Goal: Task Accomplishment & Management: Manage account settings

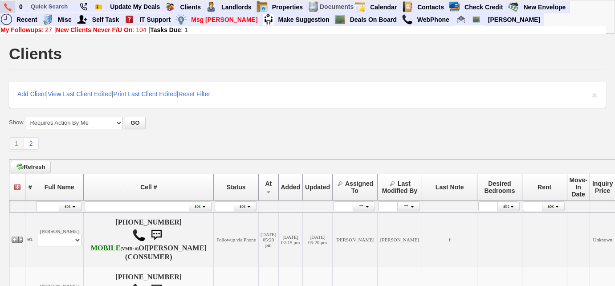
click at [6, 9] on img at bounding box center [8, 7] width 8 height 8
click at [56, 8] on input "text" at bounding box center [51, 6] width 49 height 11
paste input "7165"
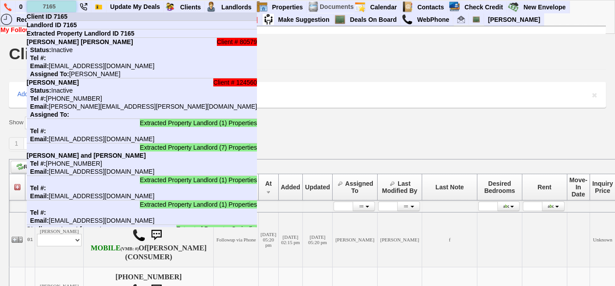
type input "7165"
click at [62, 15] on b "Client ID 7165" at bounding box center [47, 16] width 41 height 7
click at [61, 8] on input "text" at bounding box center [51, 6] width 49 height 11
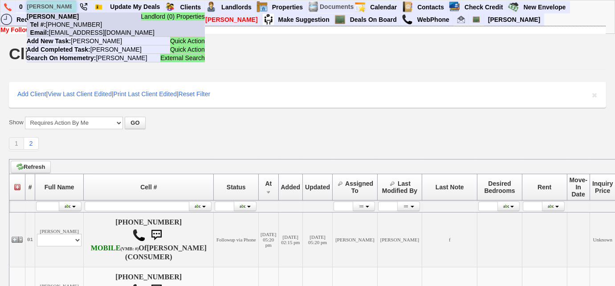
type input "michael mao"
click at [69, 25] on nobr "Tel #: 609-468-6212" at bounding box center [64, 24] width 75 height 7
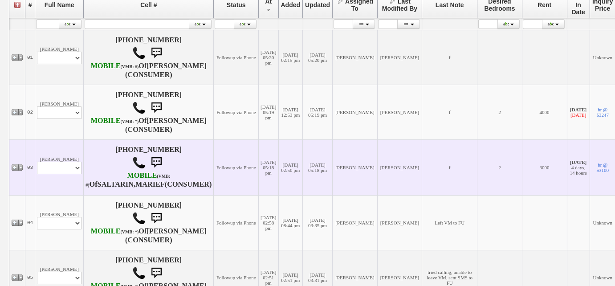
scroll to position [243, 0]
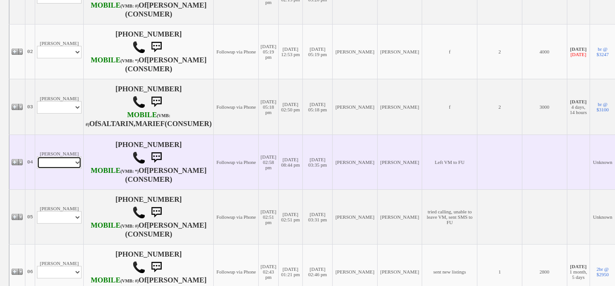
click at [76, 169] on select "Profile Edit Print Email Externally (Will Not Be Tracked In CRM) Closed Deals" at bounding box center [59, 162] width 45 height 12
select select "ChangeURL,/crm/custom/edit_client_form.php?redirect=%2Fcrm%2Fclients.php&id=168…"
click at [37, 169] on select "Profile Edit Print Email Externally (Will Not Be Tracked In CRM) Closed Deals" at bounding box center [59, 162] width 45 height 12
select select
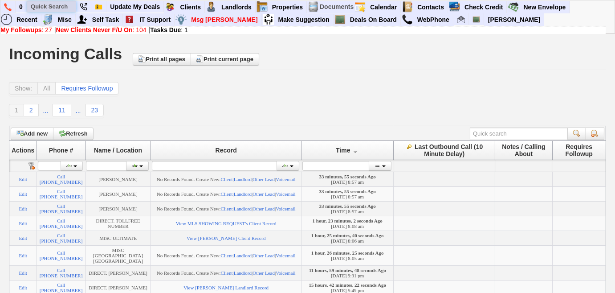
click at [42, 8] on input "text" at bounding box center [51, 6] width 49 height 11
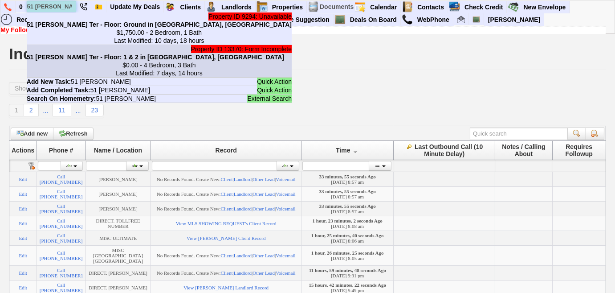
type input "51 emmett"
click at [83, 72] on center "$0.00 - 4 Bedroom, 3 Bath Last Modified: 7 days, 14 hours" at bounding box center [159, 69] width 265 height 16
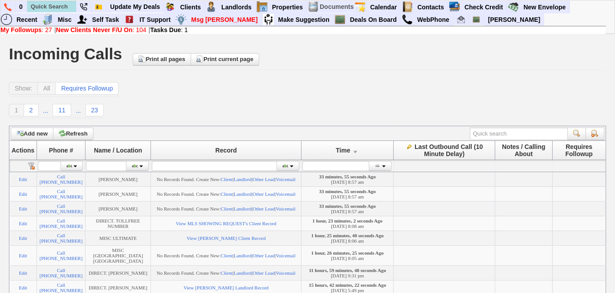
click at [112, 28] on b "New Clients Never F/U On" at bounding box center [94, 29] width 77 height 7
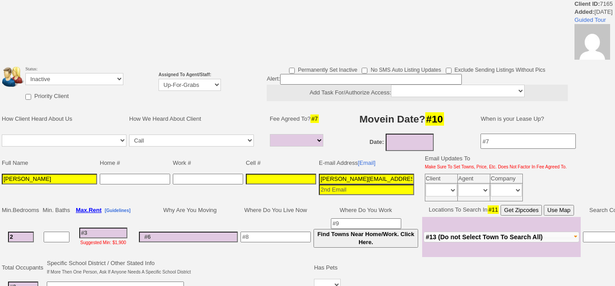
select select
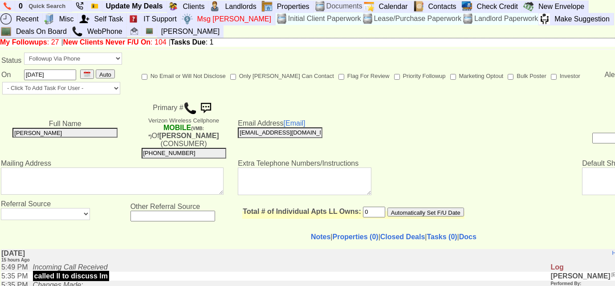
click at [188, 108] on img at bounding box center [189, 108] width 13 height 13
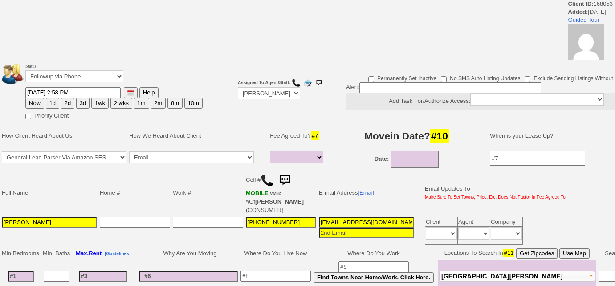
select select
click at [101, 73] on select "Followup via Phone Followup via Email Followup When Section 8 Property Found De…" at bounding box center [74, 76] width 98 height 12
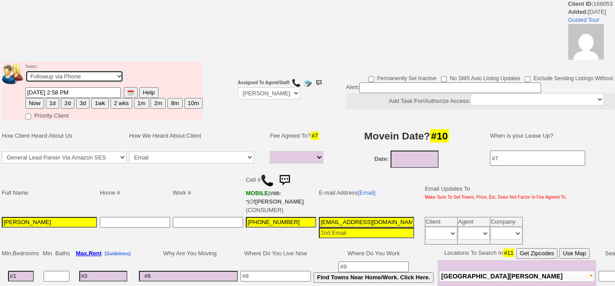
select select "Inactive"
click at [25, 70] on select "Followup via Phone Followup via Email Followup When Section 8 Property Found De…" at bounding box center [74, 76] width 98 height 12
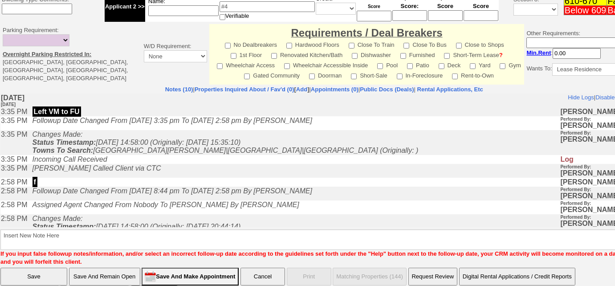
scroll to position [378, 0]
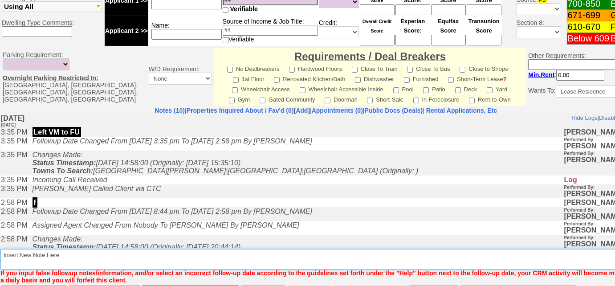
click at [177, 249] on textarea "Insert New Note Here" at bounding box center [328, 259] width 657 height 20
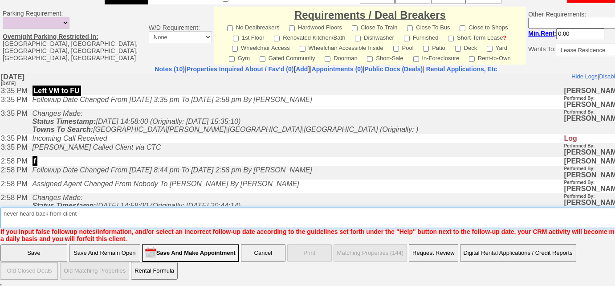
drag, startPoint x: 88, startPoint y: 214, endPoint x: 0, endPoint y: 211, distance: 87.8
click at [0, 211] on td "Notes (10) | Properties Inquired About / Fav'd (0) [ Add ] | Appointments (0) |…" at bounding box center [326, 154] width 652 height 178
type textarea "never heard back from client"
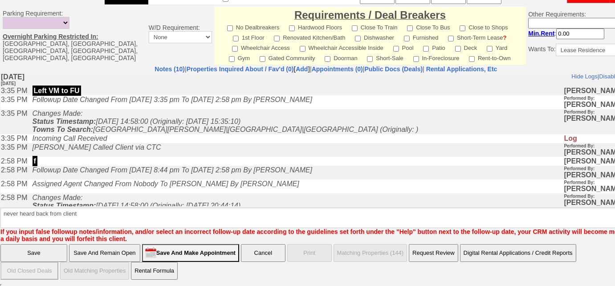
click at [40, 253] on input "Save" at bounding box center [33, 253] width 67 height 18
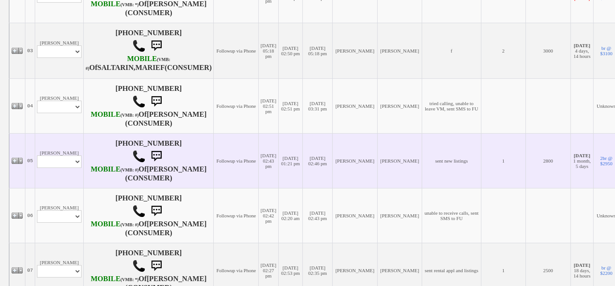
scroll to position [299, 0]
click at [52, 167] on select "Profile Edit Print Email Externally (Will Not Be Tracked In CRM) Closed Deals" at bounding box center [59, 161] width 45 height 12
select select "ChangeURL,/crm/custom/edit_client_form.php?redirect=%2Fcrm%2Fclients.php&id=167…"
click at [37, 167] on select "Profile Edit Print Email Externally (Will Not Be Tracked In CRM) Closed Deals" at bounding box center [59, 161] width 45 height 12
select select
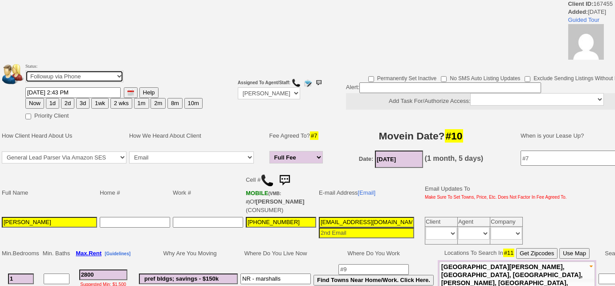
click at [81, 79] on select "Followup via Phone Followup via Email Followup When Section 8 Property Found De…" at bounding box center [74, 76] width 98 height 12
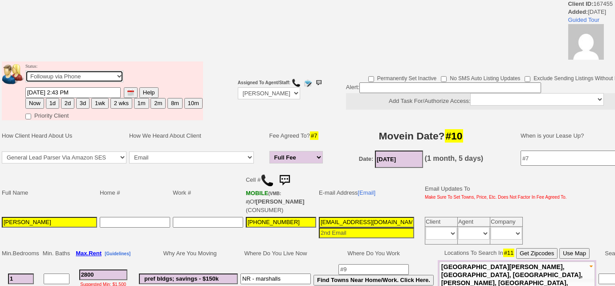
select select "Inactive"
click at [25, 70] on select "Followup via Phone Followup via Email Followup When Section 8 Property Found De…" at bounding box center [74, 76] width 98 height 12
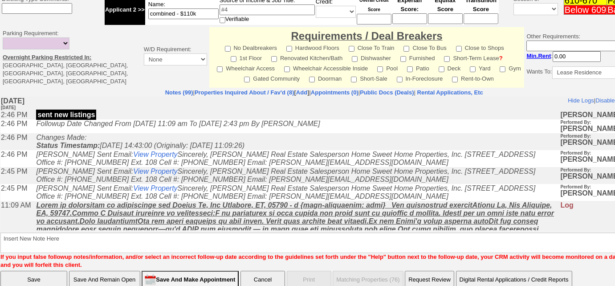
scroll to position [386, 0]
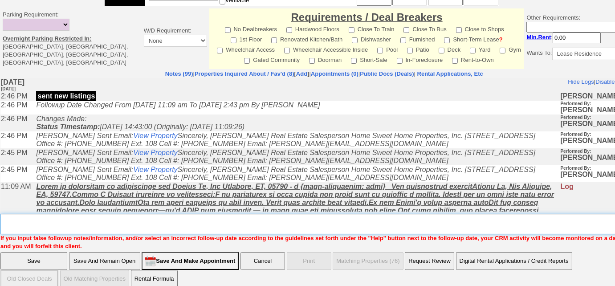
click at [125, 219] on textarea "Insert New Note Here" at bounding box center [327, 224] width 654 height 20
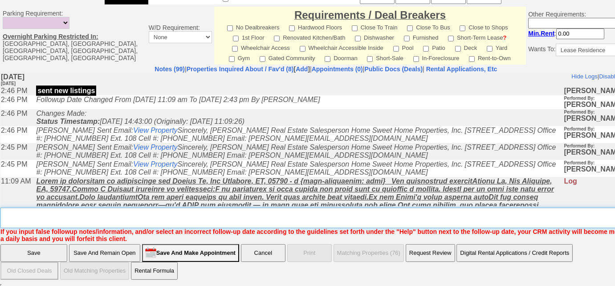
paste textarea "never heard back from client"
type textarea "never heard back from client"
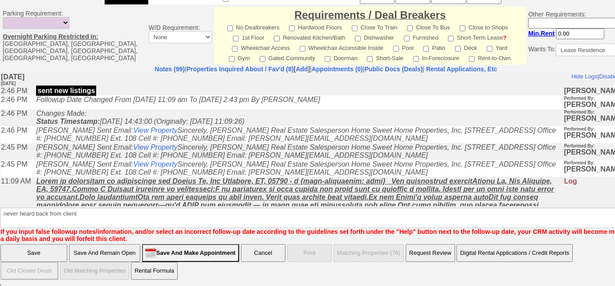
click at [51, 256] on input "Save" at bounding box center [33, 253] width 67 height 18
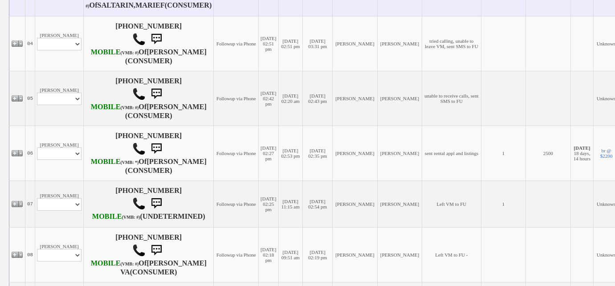
scroll to position [405, 0]
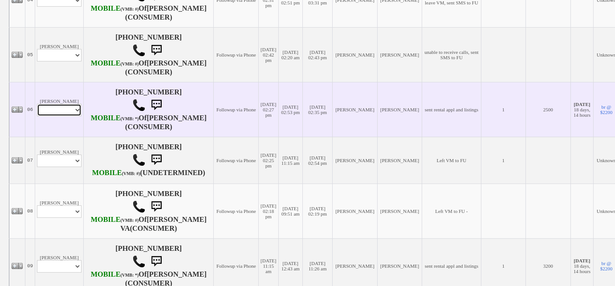
click at [52, 116] on select "Profile Edit Print Email Externally (Will Not Be Tracked In CRM) Closed Deals" at bounding box center [59, 110] width 45 height 12
select select "ChangeURL,/crm/custom/edit_client_form.php?redirect=%2Fcrm%2Fclients.php&id=167…"
click at [37, 116] on select "Profile Edit Print Email Externally (Will Not Be Tracked In CRM) Closed Deals" at bounding box center [59, 110] width 45 height 12
select select
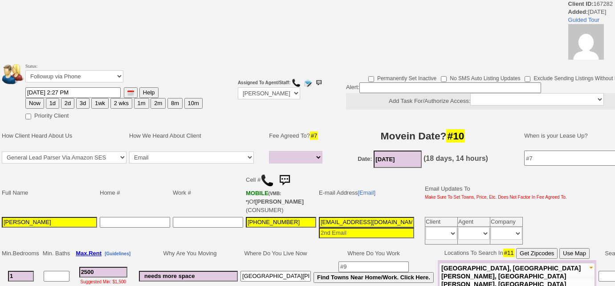
select select
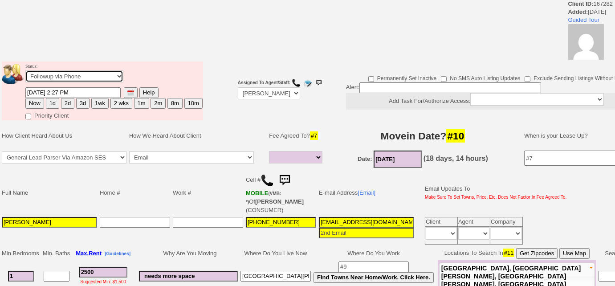
click at [57, 79] on select "Followup via Phone Followup via Email Followup When Section 8 Property Found De…" at bounding box center [74, 76] width 98 height 12
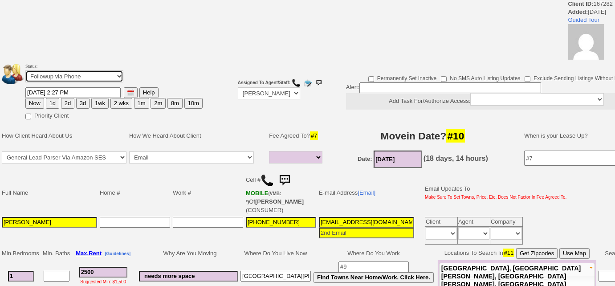
select select "Inactive"
click at [25, 70] on select "Followup via Phone Followup via Email Followup When Section 8 Property Found De…" at bounding box center [74, 76] width 98 height 12
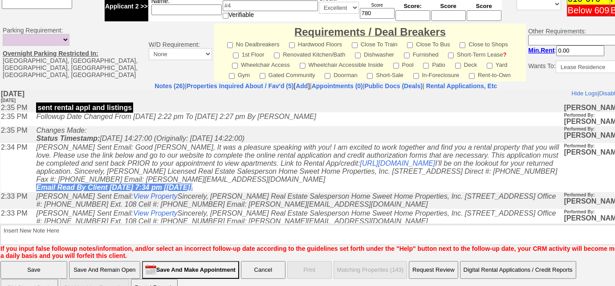
scroll to position [428, 0]
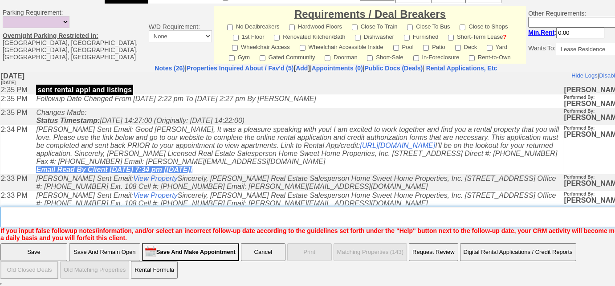
click at [166, 213] on textarea "Insert New Note Here" at bounding box center [328, 217] width 657 height 20
paste textarea "never heard back from client"
type textarea "never heard back from client"
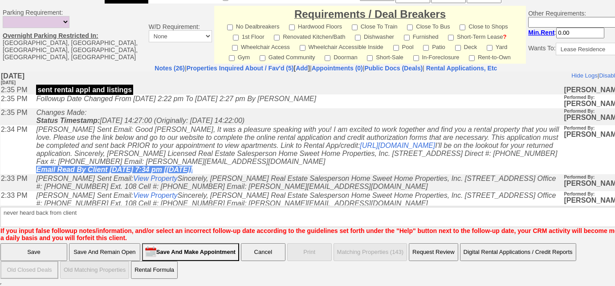
click at [55, 253] on input "Save" at bounding box center [33, 252] width 67 height 18
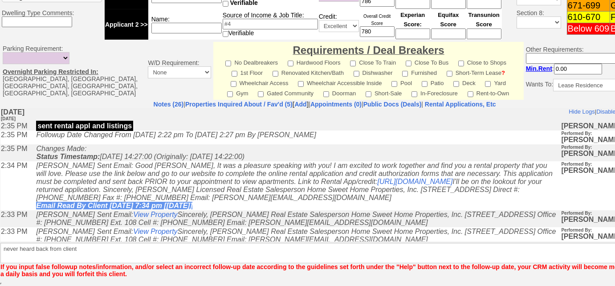
scroll to position [391, 0]
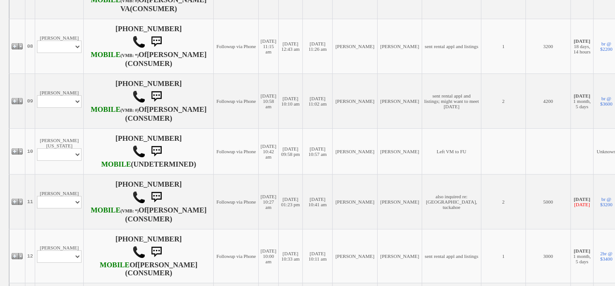
scroll to position [607, 0]
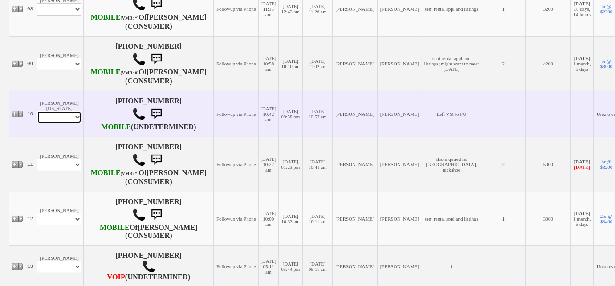
click at [61, 123] on select "Profile Edit Print Email Externally (Will Not Be Tracked In CRM) Closed Deals" at bounding box center [59, 117] width 45 height 12
select select "ChangeURL,/crm/custom/edit_client_form.php?redirect=%2Fcrm%2Fclients.php&id=168…"
click at [37, 123] on select "Profile Edit Print Email Externally (Will Not Be Tracked In CRM) Closed Deals" at bounding box center [59, 117] width 45 height 12
select select
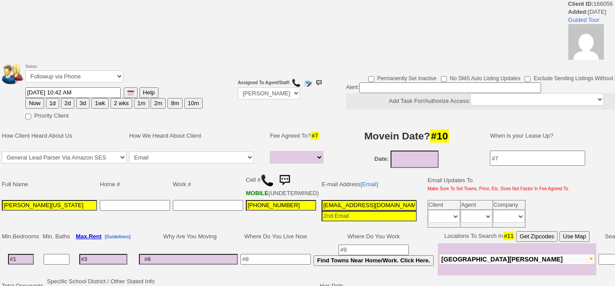
select select
click at [100, 72] on select "Followup via Phone Followup via Email Followup When Section 8 Property Found De…" at bounding box center [74, 76] width 98 height 12
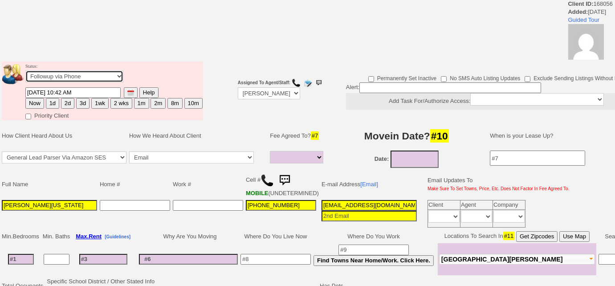
select select "Inactive"
click at [25, 70] on select "Followup via Phone Followup via Email Followup When Section 8 Property Found De…" at bounding box center [74, 76] width 98 height 12
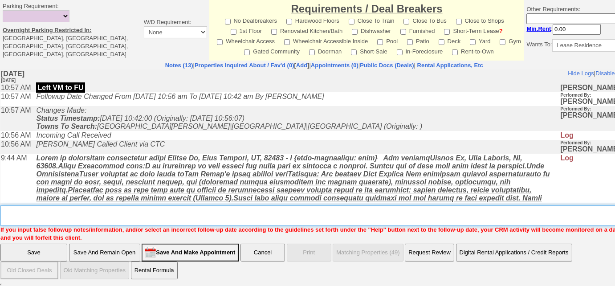
click at [127, 218] on textarea "Insert New Note Here" at bounding box center [327, 215] width 654 height 20
paste textarea "never heard back from client"
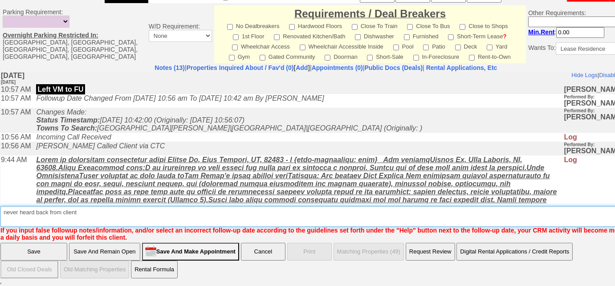
type textarea "never heard back from client"
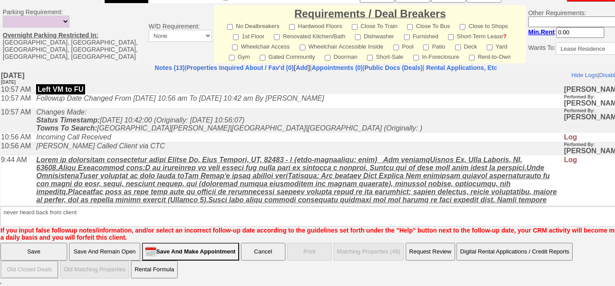
click at [39, 251] on input "Save" at bounding box center [33, 252] width 67 height 18
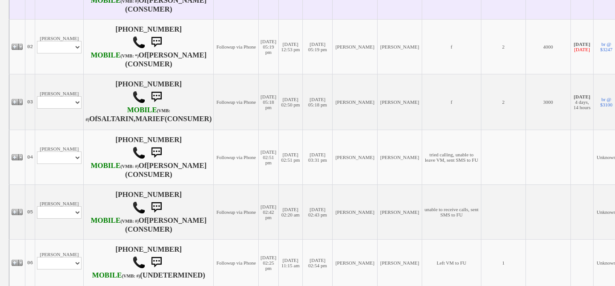
scroll to position [283, 0]
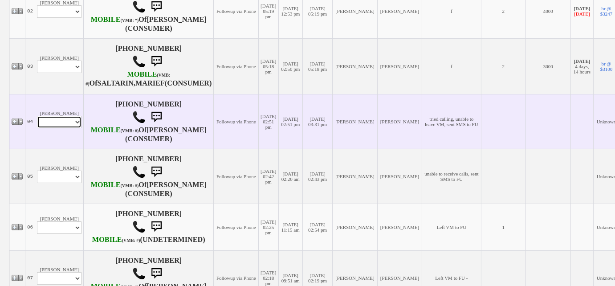
click at [72, 128] on select "Profile Edit Print Email Externally (Will Not Be Tracked In CRM) Closed Deals" at bounding box center [59, 122] width 45 height 12
select select "ChangeURL,/crm/custom/edit_client_form.php?redirect=%2Fcrm%2Fclients.php&id=168…"
click at [37, 128] on select "Profile Edit Print Email Externally (Will Not Be Tracked In CRM) Closed Deals" at bounding box center [59, 122] width 45 height 12
select select
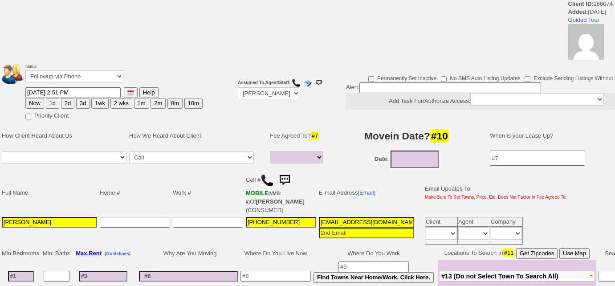
select select
click at [86, 75] on select "Followup via Phone Followup via Email Followup When Section 8 Property Found De…" at bounding box center [74, 76] width 98 height 12
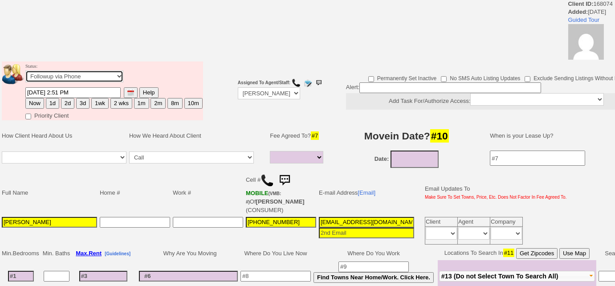
select select "Inactive"
click at [25, 70] on select "Followup via Phone Followup via Email Followup When Section 8 Property Found De…" at bounding box center [74, 76] width 98 height 12
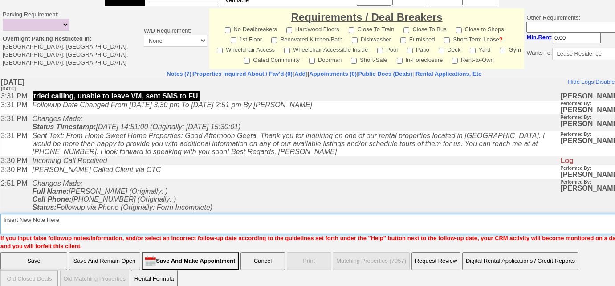
click at [197, 219] on textarea "Insert New Note Here" at bounding box center [327, 224] width 654 height 20
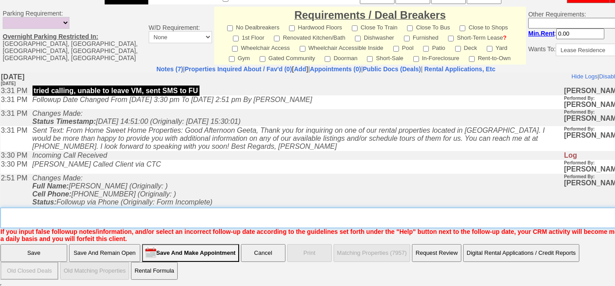
paste textarea "never heard back from client"
type textarea "never heard back from client"
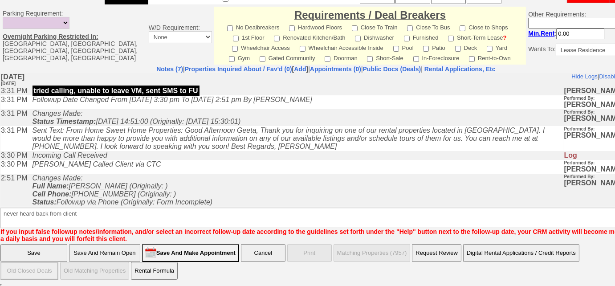
click at [31, 252] on input "Save" at bounding box center [33, 253] width 67 height 18
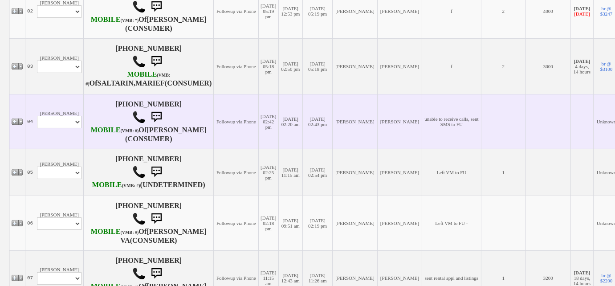
scroll to position [283, 0]
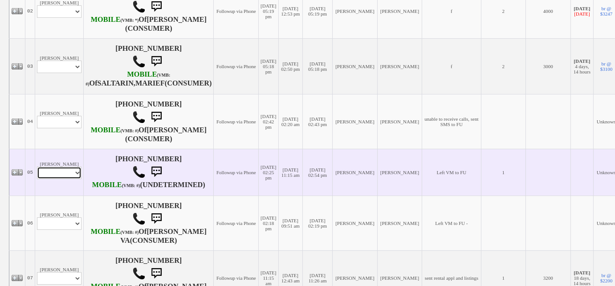
click at [50, 179] on select "Profile Edit Print Email Externally (Will Not Be Tracked In CRM) Closed Deals" at bounding box center [59, 173] width 45 height 12
select select "ChangeURL,/crm/custom/edit_client_form.php?redirect=%2Fcrm%2Fclients.php&id=155…"
click at [37, 179] on select "Profile Edit Print Email Externally (Will Not Be Tracked In CRM) Closed Deals" at bounding box center [59, 173] width 45 height 12
select select
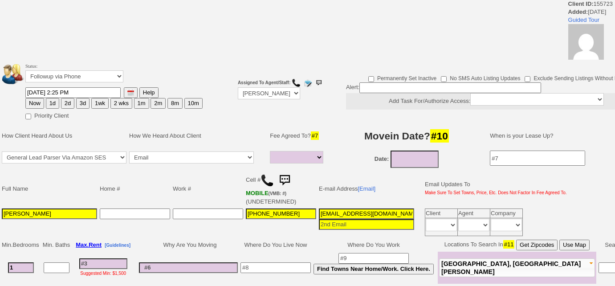
select select
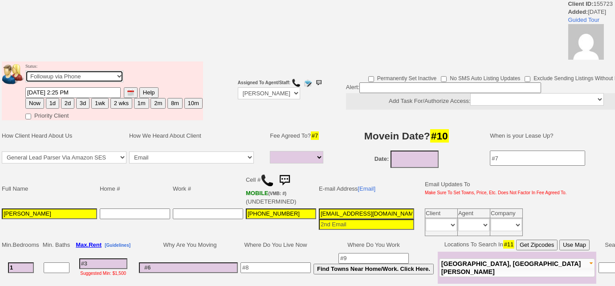
drag, startPoint x: 122, startPoint y: 74, endPoint x: 121, endPoint y: 80, distance: 5.8
click at [122, 75] on select "Followup via Phone Followup via Email Followup When Section 8 Property Found De…" at bounding box center [74, 76] width 98 height 12
select select "Inactive"
click at [25, 70] on select "Followup via Phone Followup via Email Followup When Section 8 Property Found De…" at bounding box center [74, 76] width 98 height 12
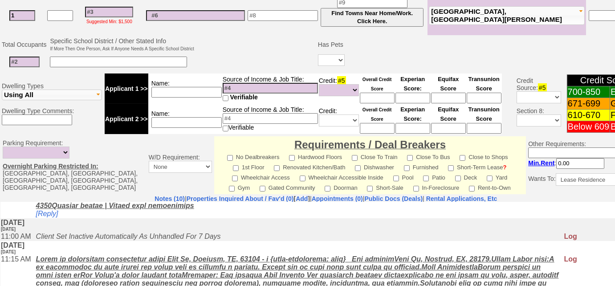
scroll to position [413, 0]
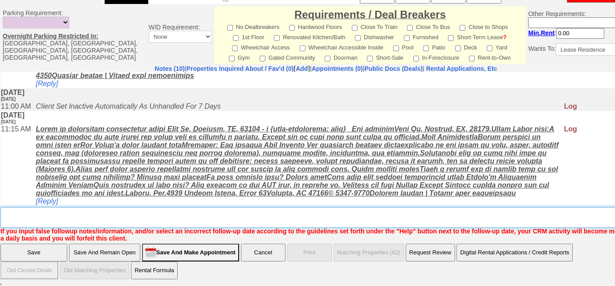
click at [156, 219] on textarea "Insert New Note Here" at bounding box center [328, 217] width 657 height 20
paste textarea "never heard back from client"
type textarea "never heard back from client"
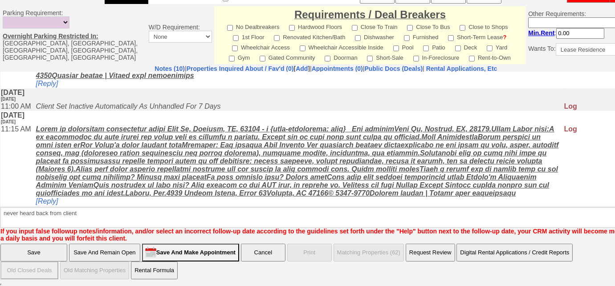
click at [54, 251] on input "Save" at bounding box center [33, 253] width 67 height 18
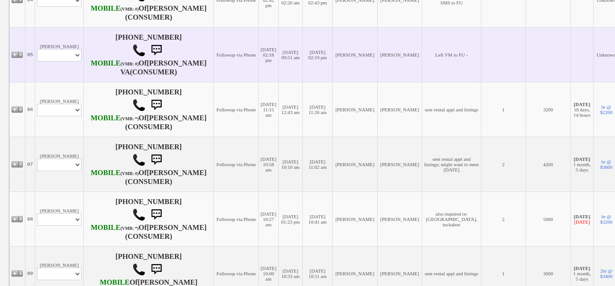
scroll to position [405, 0]
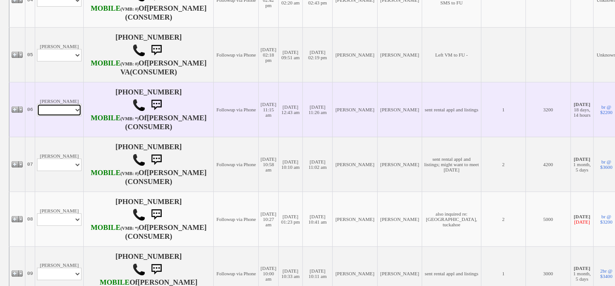
click at [59, 116] on select "Profile Edit Print Email Externally (Will Not Be Tracked In CRM) Closed Deals" at bounding box center [59, 110] width 45 height 12
select select "ChangeURL,/crm/custom/edit_client_form.php?redirect=%2Fcrm%2Fclients.php&id=237…"
click at [37, 116] on select "Profile Edit Print Email Externally (Will Not Be Tracked In CRM) Closed Deals" at bounding box center [59, 110] width 45 height 12
select select
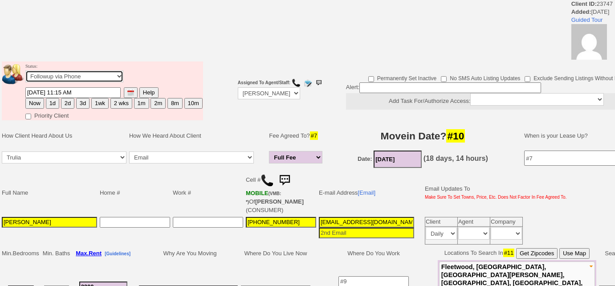
click at [102, 74] on select "Followup via Phone Followup via Email Followup When Section 8 Property Found De…" at bounding box center [74, 76] width 98 height 12
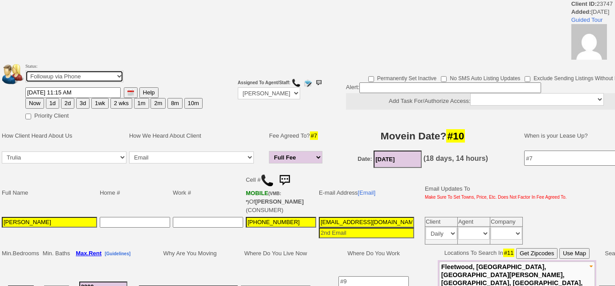
select select "Inactive"
click at [25, 70] on select "Followup via Phone Followup via Email Followup When Section 8 Property Found De…" at bounding box center [74, 76] width 98 height 12
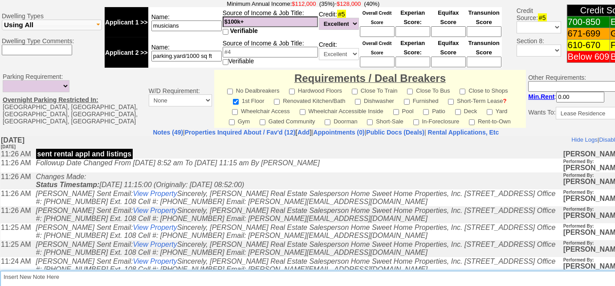
scroll to position [427, 0]
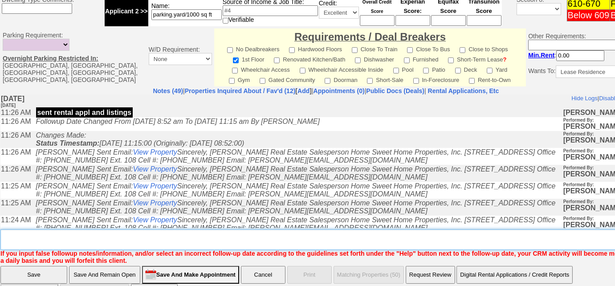
click at [185, 229] on textarea "Insert New Note Here" at bounding box center [328, 239] width 657 height 20
paste textarea "never heard back from client"
type textarea "never heard back from client"
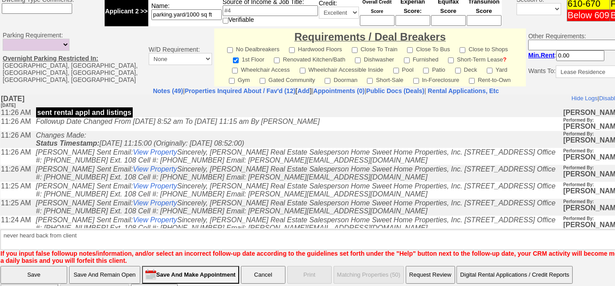
click at [25, 266] on input "Save" at bounding box center [33, 275] width 67 height 18
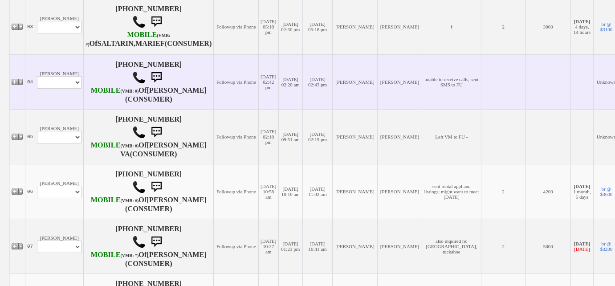
scroll to position [324, 0]
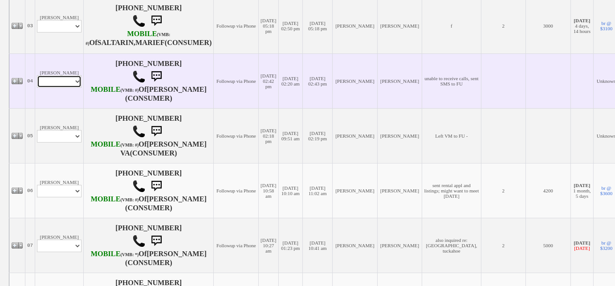
click at [70, 88] on select "Profile Edit Print Email Externally (Will Not Be Tracked In CRM) Closed Deals" at bounding box center [59, 81] width 45 height 12
select select "ChangeURL,/crm/custom/edit_client_form.php?redirect=%2Fcrm%2Fclients.php&id=167…"
click at [37, 88] on select "Profile Edit Print Email Externally (Will Not Be Tracked In CRM) Closed Deals" at bounding box center [59, 81] width 45 height 12
select select
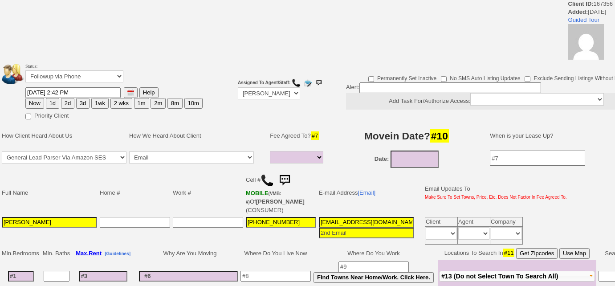
select select
click at [90, 75] on select "Followup via Phone Followup via Email Followup When Section 8 Property Found De…" at bounding box center [74, 76] width 98 height 12
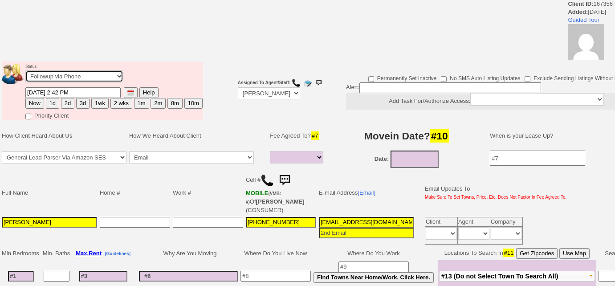
select select "Inactive"
click at [25, 70] on select "Followup via Phone Followup via Email Followup When Section 8 Property Found De…" at bounding box center [74, 76] width 98 height 12
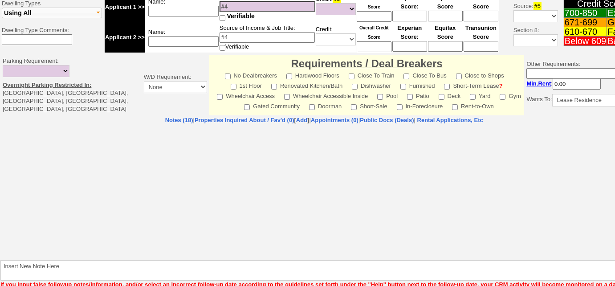
scroll to position [378, 0]
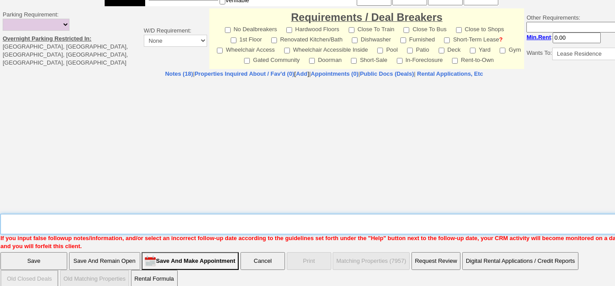
click at [125, 214] on textarea "Insert New Note Here" at bounding box center [327, 224] width 654 height 20
paste textarea "never heard back from client"
type textarea "never heard back from client"
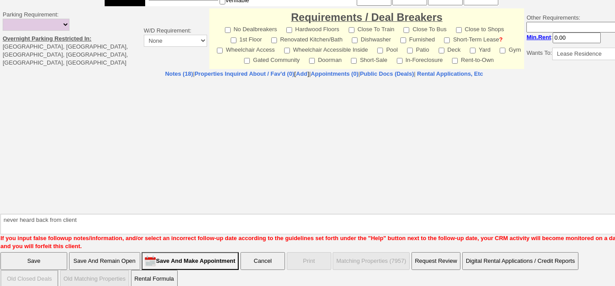
click at [57, 252] on input "Save" at bounding box center [33, 261] width 67 height 18
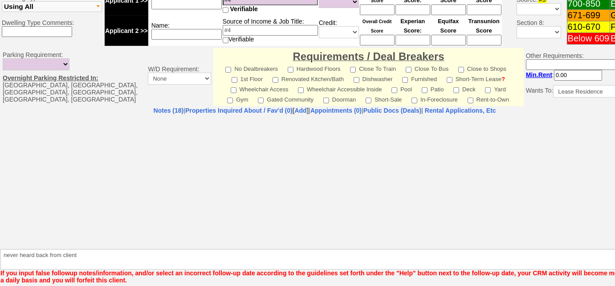
scroll to position [384, 0]
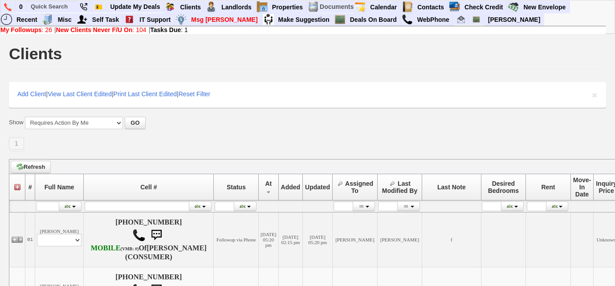
scroll to position [283, 0]
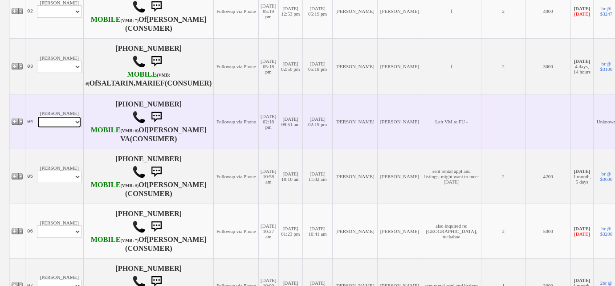
click at [72, 128] on select "Profile Edit Print Email Externally (Will Not Be Tracked In CRM) Closed Deals" at bounding box center [59, 122] width 45 height 12
select select "ChangeURL,/crm/custom/edit_client_form.php?redirect=%2Fcrm%2Fclients.php&id=794…"
click at [37, 128] on select "Profile Edit Print Email Externally (Will Not Be Tracked In CRM) Closed Deals" at bounding box center [59, 122] width 45 height 12
select select
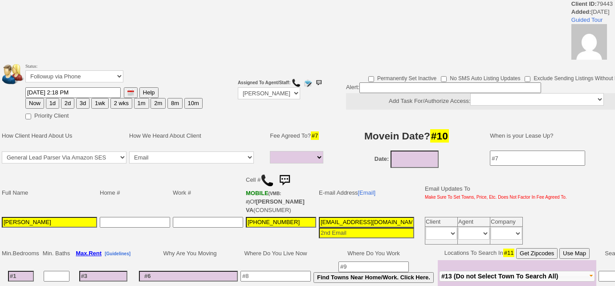
select select
drag, startPoint x: 0, startPoint y: 0, endPoint x: 91, endPoint y: 72, distance: 116.3
click at [91, 72] on select "Followup via Phone Followup via Email Followup When Section 8 Property Found De…" at bounding box center [74, 76] width 98 height 12
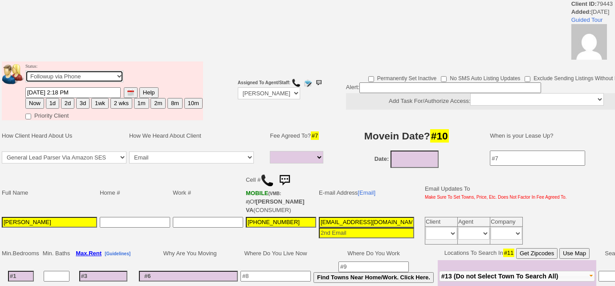
select select "Inactive"
click at [25, 70] on select "Followup via Phone Followup via Email Followup When Section 8 Property Found De…" at bounding box center [74, 76] width 98 height 12
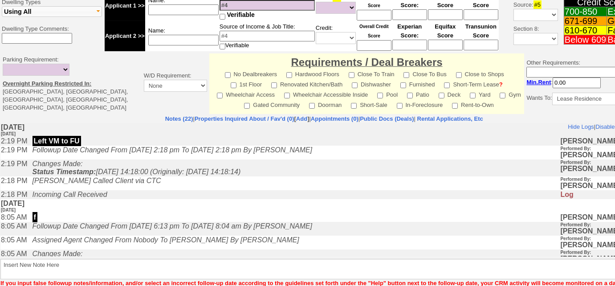
scroll to position [378, 0]
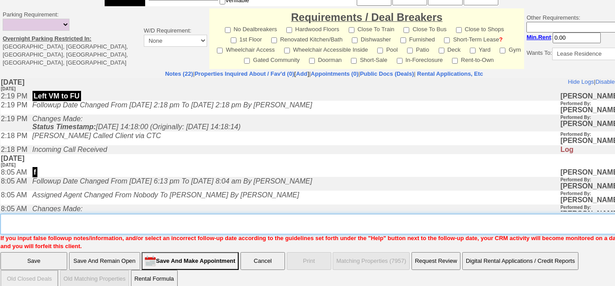
click at [110, 214] on textarea "Insert New Note Here" at bounding box center [327, 224] width 654 height 20
paste textarea "never heard back from client"
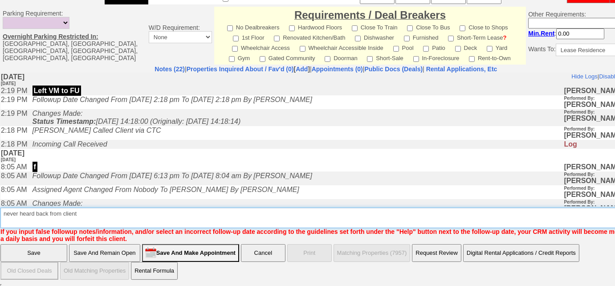
type textarea "never heard back from client"
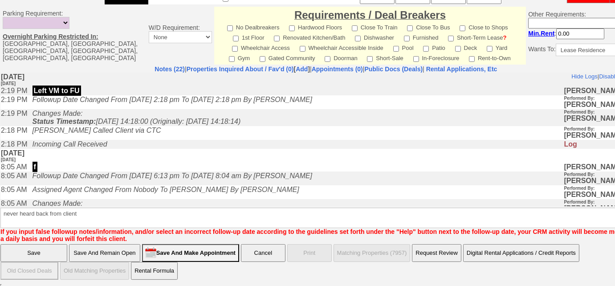
click at [26, 252] on input "Save" at bounding box center [33, 253] width 67 height 18
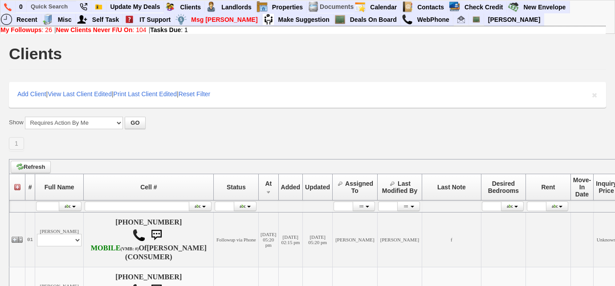
scroll to position [283, 0]
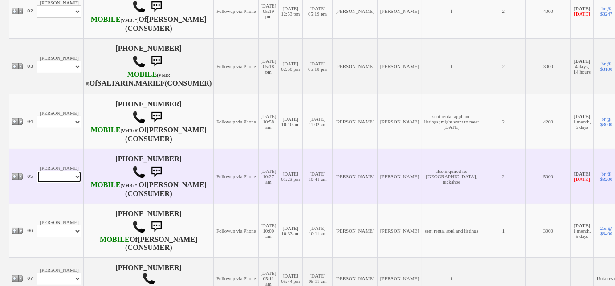
click at [74, 183] on select "Profile Edit Print Email Externally (Will Not Be Tracked In CRM) Closed Deals" at bounding box center [59, 177] width 45 height 12
select select "ChangeURL,/crm/custom/edit_client_form.php?redirect=%2Fcrm%2Fclients.php&id=163…"
click at [37, 183] on select "Profile Edit Print Email Externally (Will Not Be Tracked In CRM) Closed Deals" at bounding box center [59, 177] width 45 height 12
select select
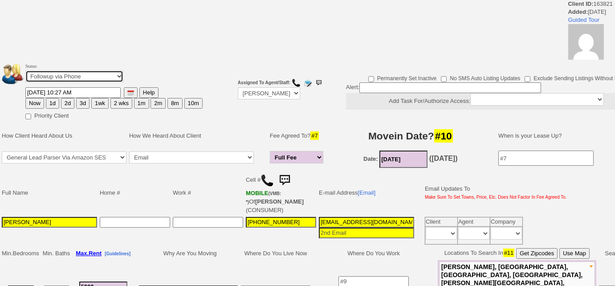
click at [97, 77] on select "Followup via Phone Followup via Email Followup When Section 8 Property Found De…" at bounding box center [74, 76] width 98 height 12
select select "Inactive"
click at [25, 70] on select "Followup via Phone Followup via Email Followup When Section 8 Property Found De…" at bounding box center [74, 76] width 98 height 12
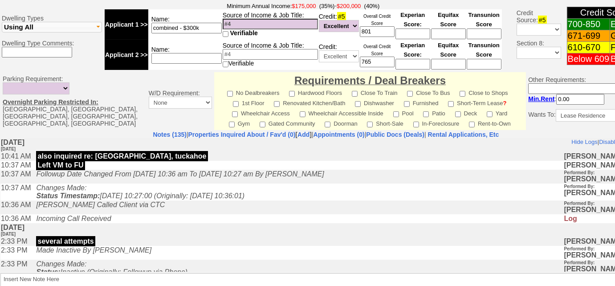
scroll to position [426, 0]
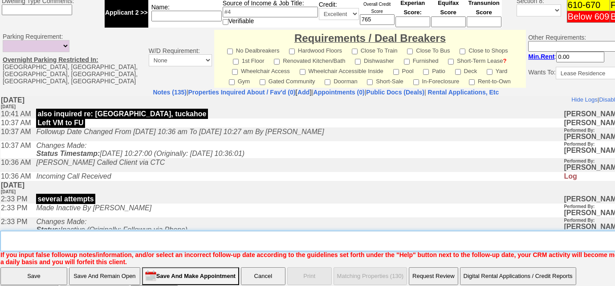
click at [94, 231] on textarea "Insert New Note Here" at bounding box center [328, 241] width 657 height 20
paste textarea "never heard back from client"
type textarea "never heard back from client"
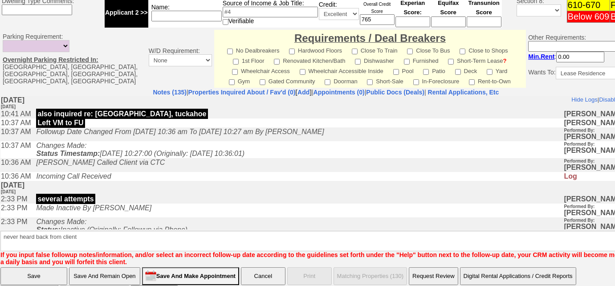
click at [57, 267] on input "Save" at bounding box center [33, 276] width 67 height 18
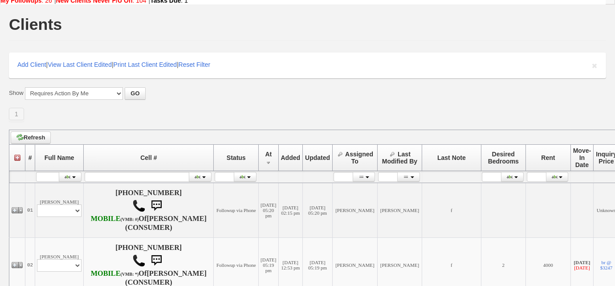
scroll to position [324, 0]
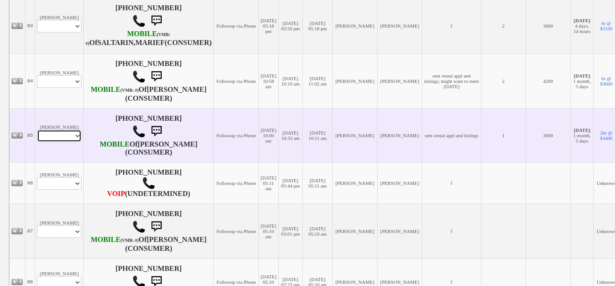
click at [54, 142] on select "Profile Edit Print Email Externally (Will Not Be Tracked In CRM) Closed Deals" at bounding box center [59, 136] width 45 height 12
select select "ChangeURL,/crm/custom/edit_client_form.php?redirect=%2Fcrm%2Fclients.php&id=677…"
click at [37, 142] on select "Profile Edit Print Email Externally (Will Not Be Tracked In CRM) Closed Deals" at bounding box center [59, 136] width 45 height 12
select select
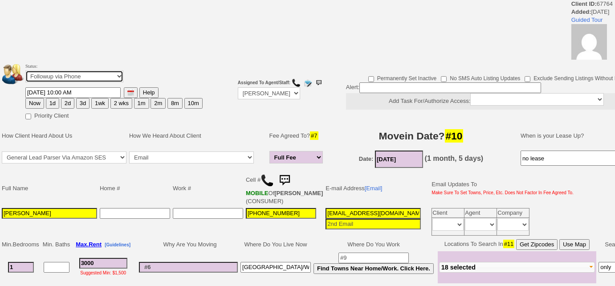
click at [123, 78] on select "Followup via Phone Followup via Email Followup When Section 8 Property Found De…" at bounding box center [74, 76] width 98 height 12
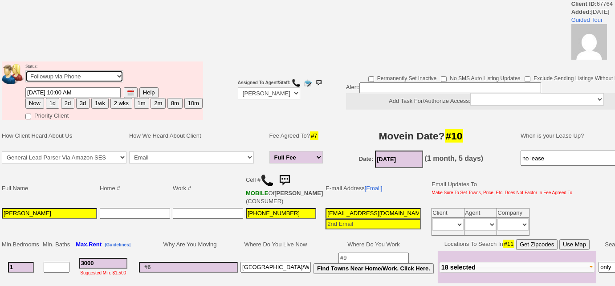
select select "Inactive"
click at [25, 70] on select "Followup via Phone Followup via Email Followup When Section 8 Property Found De…" at bounding box center [74, 76] width 98 height 12
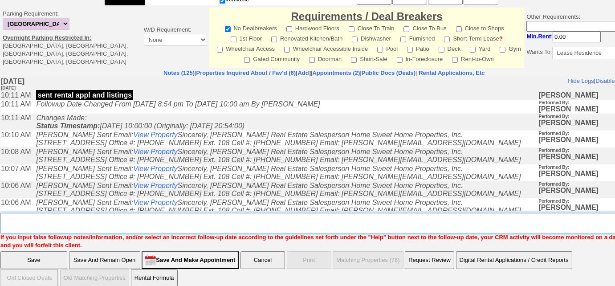
click at [99, 218] on textarea "Insert New Note Here" at bounding box center [327, 223] width 654 height 20
paste textarea "never heard back from client"
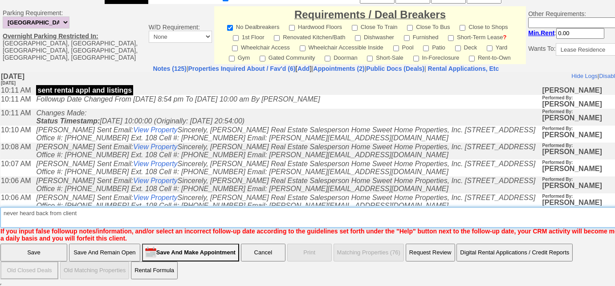
type textarea "never heard back from client"
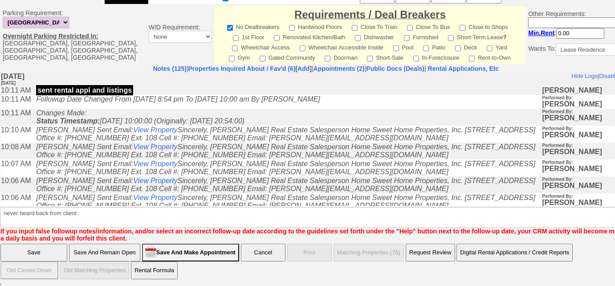
click at [52, 252] on input "Save" at bounding box center [33, 253] width 67 height 18
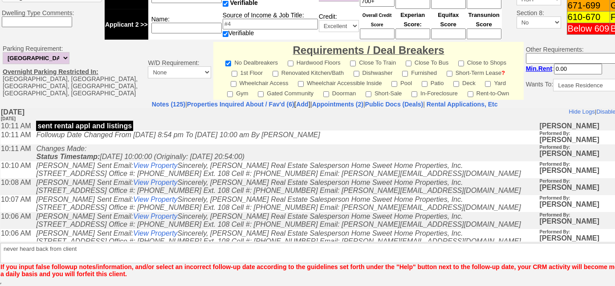
scroll to position [384, 0]
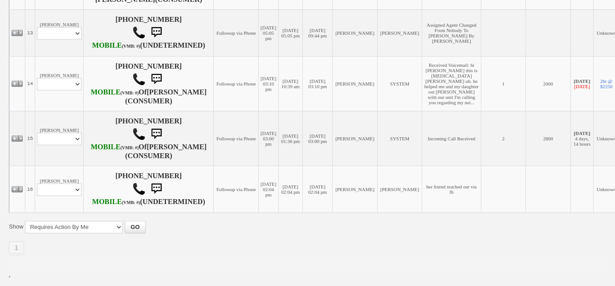
scroll to position [1014, 0]
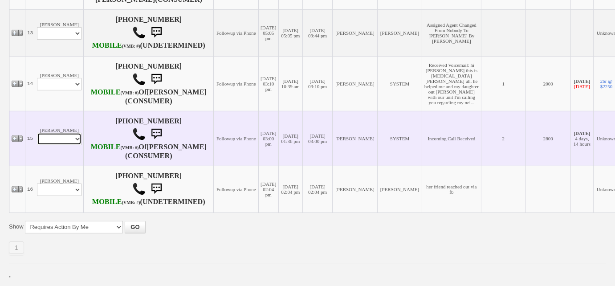
click at [72, 133] on select "Profile Edit Print Closed Deals" at bounding box center [59, 139] width 45 height 12
select select "ChangeURL,/crm/custom/edit_client_form.php?redirect=%2Fcrm%2Fclients.php&id=166…"
click at [37, 133] on select "Profile Edit Print Closed Deals" at bounding box center [59, 139] width 45 height 12
select select
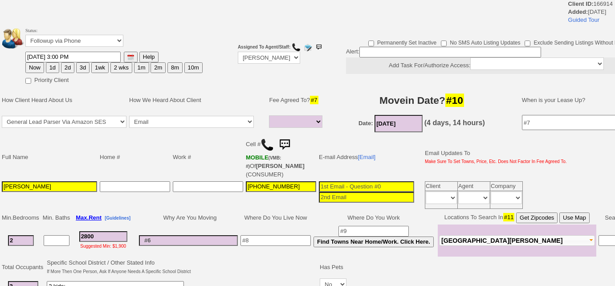
select select
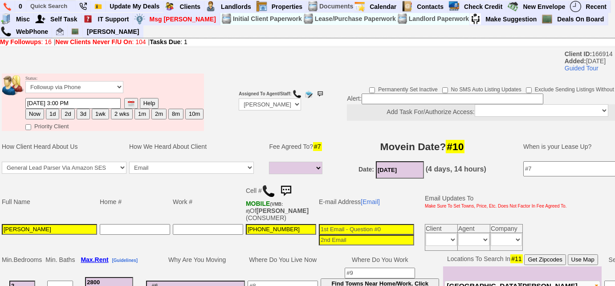
click at [166, 41] on b "Tasks Due" at bounding box center [165, 41] width 31 height 7
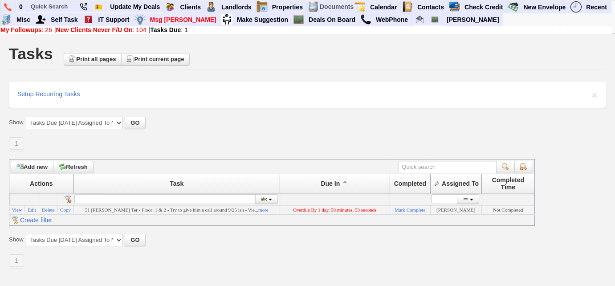
click at [163, 31] on b "Tasks Due" at bounding box center [165, 29] width 31 height 7
click at [258, 212] on link "more" at bounding box center [263, 209] width 10 height 5
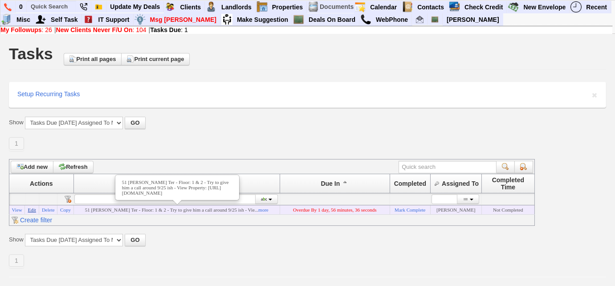
click at [32, 211] on link "Edit" at bounding box center [32, 209] width 8 height 5
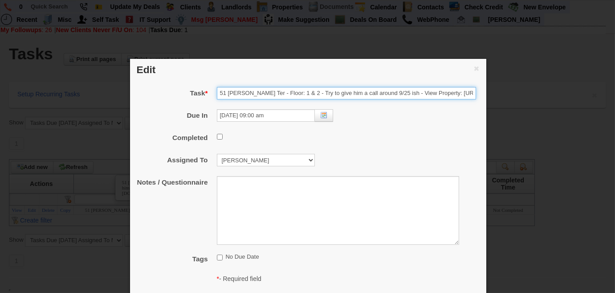
click at [408, 98] on input "51 Emmett Ter - Floor: 1 & 2 - Try to give him a call around 9/25 ish - View Pr…" at bounding box center [346, 93] width 259 height 12
click at [378, 92] on input "51 Emmett Ter - Floor: 1 & 2 - Try to give him a call around 9/25 ish - View Pr…" at bounding box center [346, 93] width 259 height 12
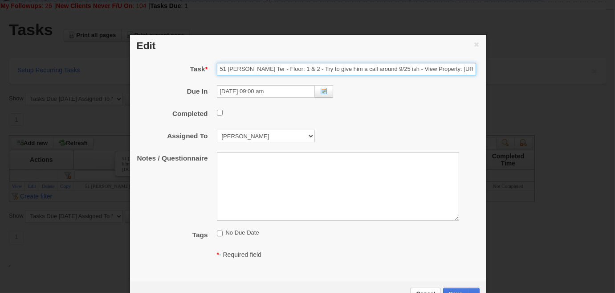
scroll to position [37, 0]
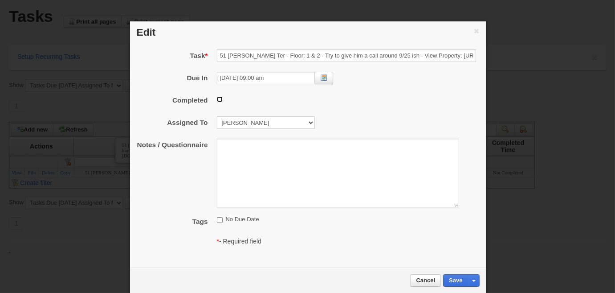
click at [221, 98] on input "checkbox" at bounding box center [220, 99] width 6 height 6
checkbox input "true"
click at [458, 280] on button "Save" at bounding box center [455, 280] width 25 height 12
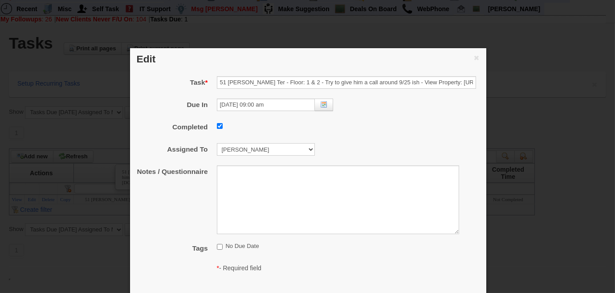
scroll to position [0, 0]
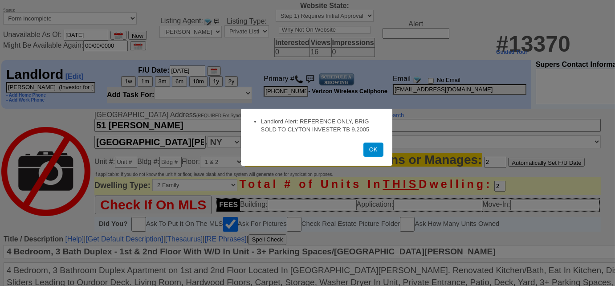
click at [370, 150] on button "OK" at bounding box center [373, 149] width 20 height 14
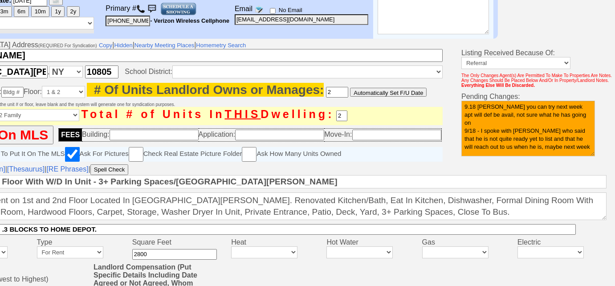
scroll to position [70, 158]
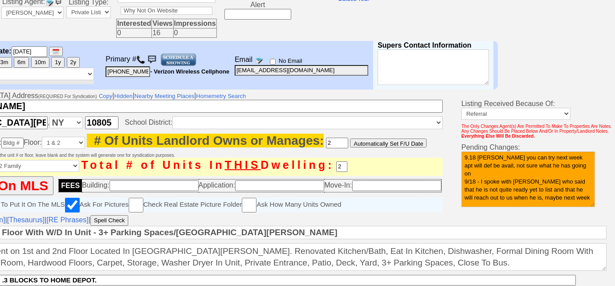
click at [143, 58] on img at bounding box center [140, 59] width 9 height 9
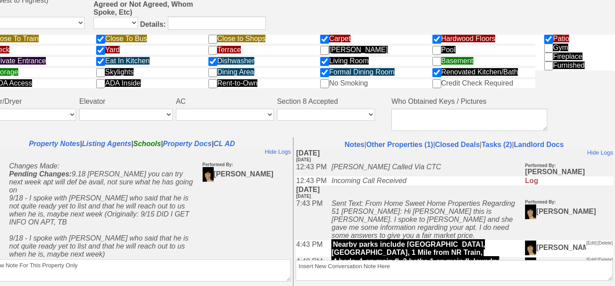
scroll to position [445, 158]
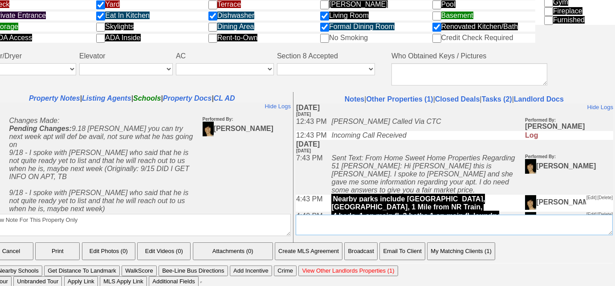
click at [404, 227] on textarea "Insert New Conversation Note Here" at bounding box center [454, 225] width 317 height 20
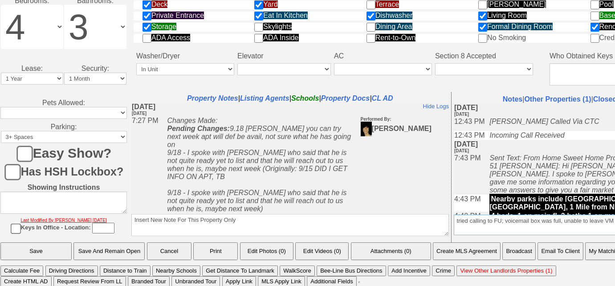
type textarea "tried calling to FU; voicemail box was full, unable to leave VM"
click at [36, 247] on input "Save" at bounding box center [35, 251] width 71 height 18
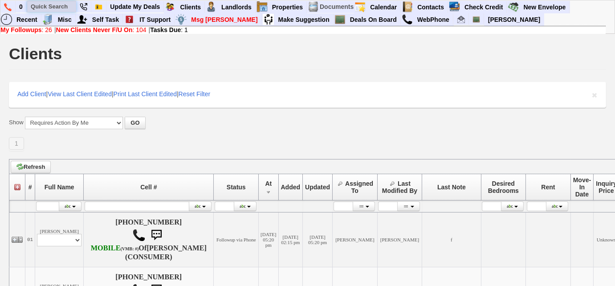
click at [54, 5] on input "text" at bounding box center [51, 6] width 49 height 11
paste input "646) 291-7589"
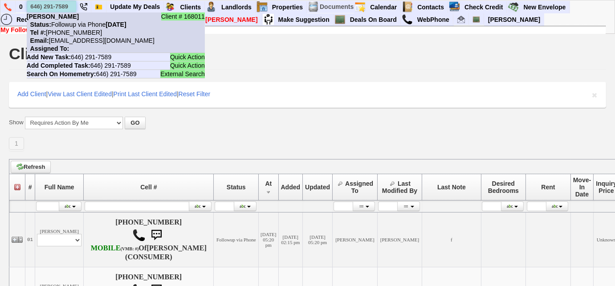
type input "646) 291-7589"
click at [69, 35] on nobr "Tel #: 646-291-7589" at bounding box center [64, 32] width 75 height 7
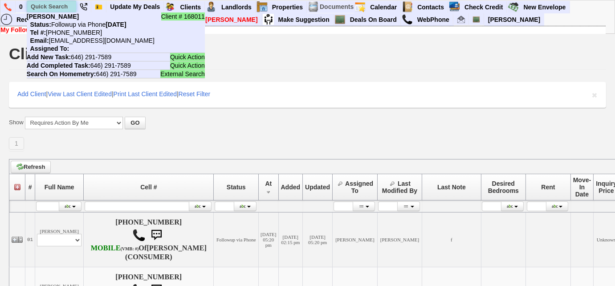
click at [68, 8] on input "text" at bounding box center [51, 6] width 49 height 11
paste input "347) 303-2701"
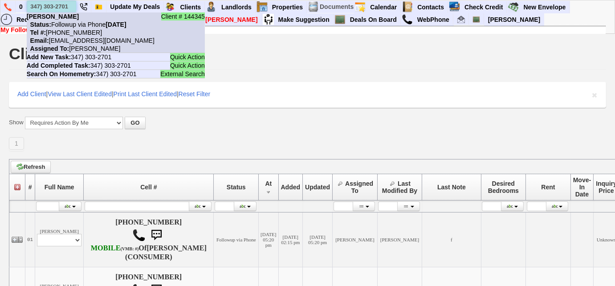
type input "347) 303-2701"
click at [78, 37] on nobr "Email: miraclesaponte@gmail.com" at bounding box center [91, 40] width 128 height 7
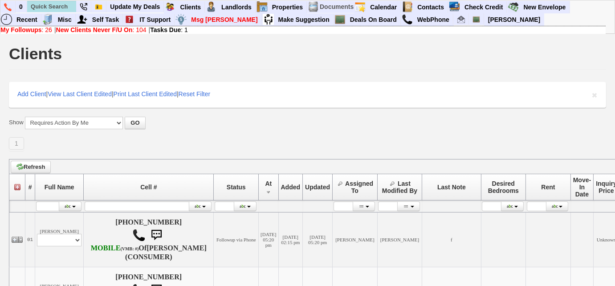
click at [139, 30] on link "New Clients Never F/U On : 104" at bounding box center [101, 29] width 90 height 7
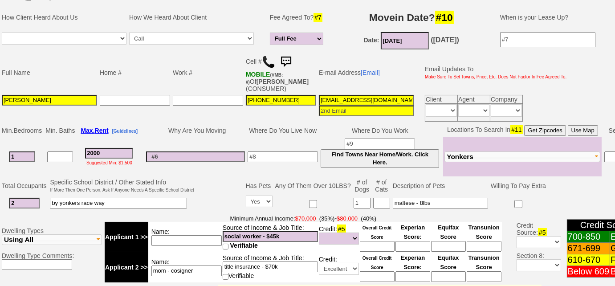
scroll to position [87, 0]
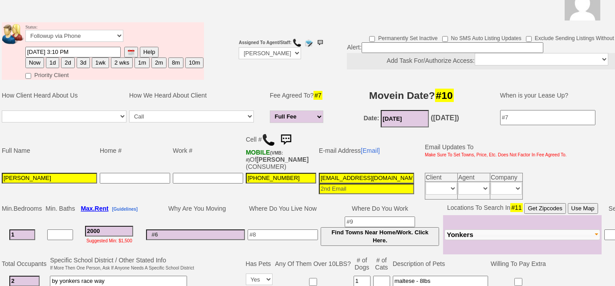
click at [265, 141] on img at bounding box center [268, 139] width 13 height 13
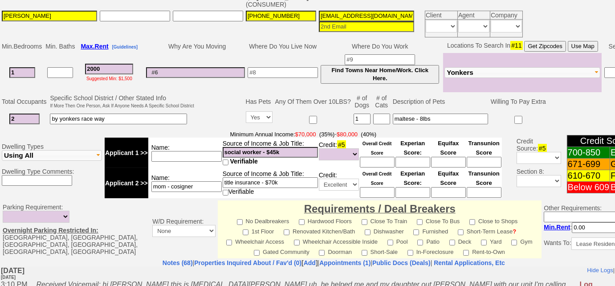
click at [210, 184] on input "mom - cosigner" at bounding box center [186, 186] width 70 height 11
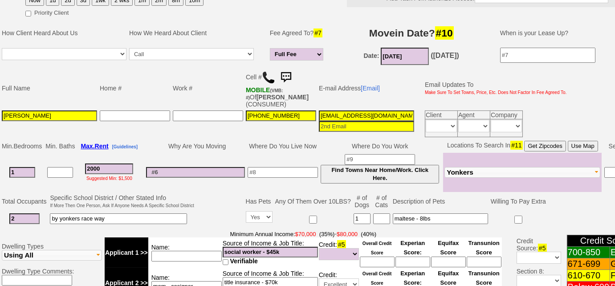
scroll to position [6, 0]
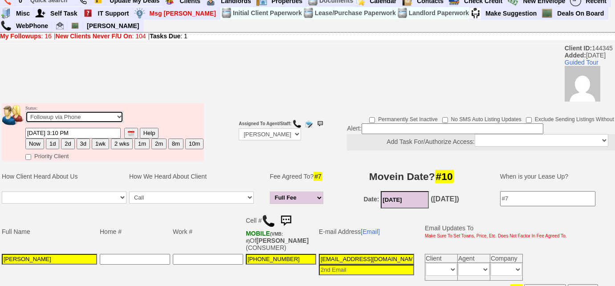
click at [106, 116] on select "Followup via Phone Followup via Email Followup When Section 8 Property Found De…" at bounding box center [74, 117] width 98 height 12
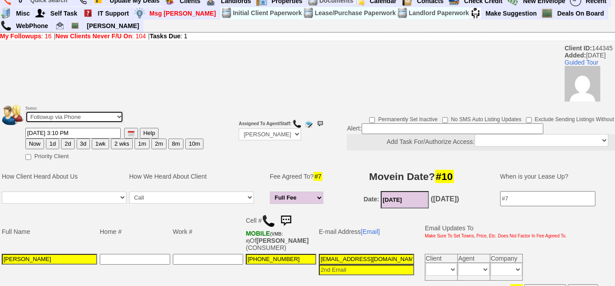
select select "Inactive"
click at [25, 111] on select "Followup via Phone Followup via Email Followup When Section 8 Property Found De…" at bounding box center [74, 117] width 98 height 12
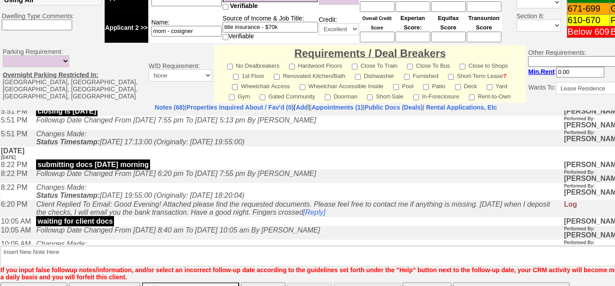
scroll to position [428, 0]
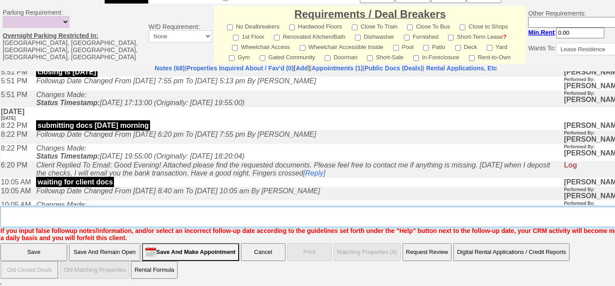
click at [31, 223] on textarea "Insert New Note Here" at bounding box center [328, 217] width 657 height 20
type textarea "f"
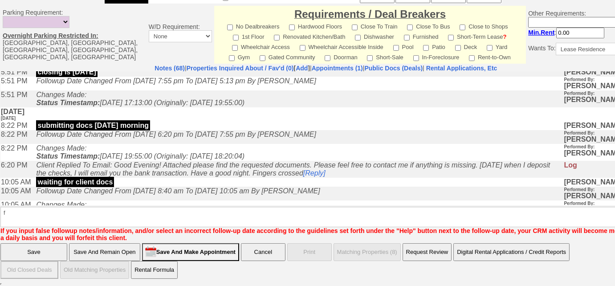
click at [13, 251] on input "Save" at bounding box center [33, 252] width 67 height 18
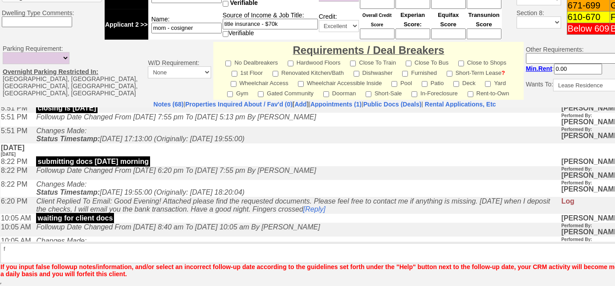
scroll to position [391, 0]
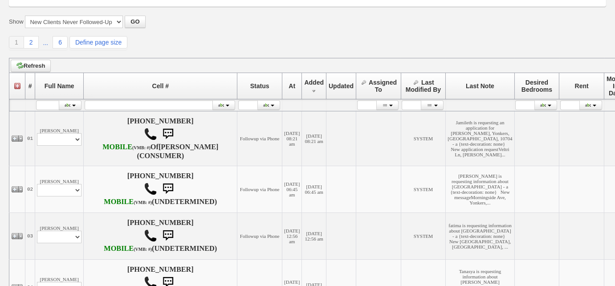
scroll to position [162, 0]
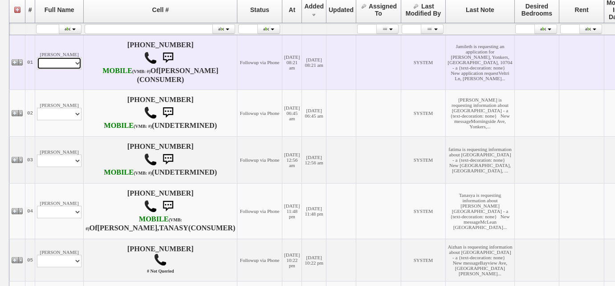
click at [51, 69] on select "Profile Edit Print Email Externally (Will Not Be Tracked In CRM) Closed Deals" at bounding box center [59, 63] width 45 height 12
select select "ChangeURL,/crm/custom/edit_client_form.php?redirect=%2Fcrm%2Fclients.php&id=168…"
click at [37, 63] on select "Profile Edit Print Email Externally (Will Not Be Tracked In CRM) Closed Deals" at bounding box center [59, 63] width 45 height 12
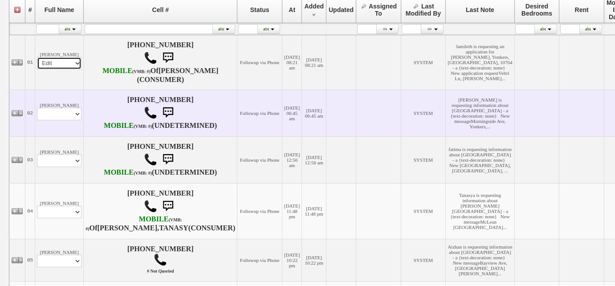
select select
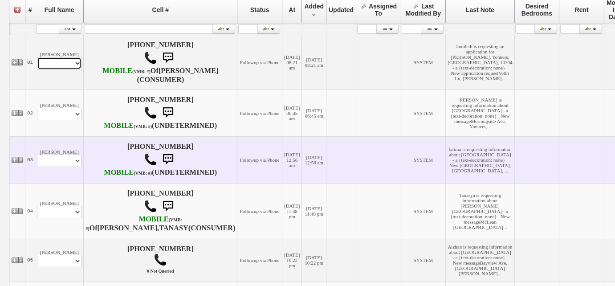
scroll to position [177, 0]
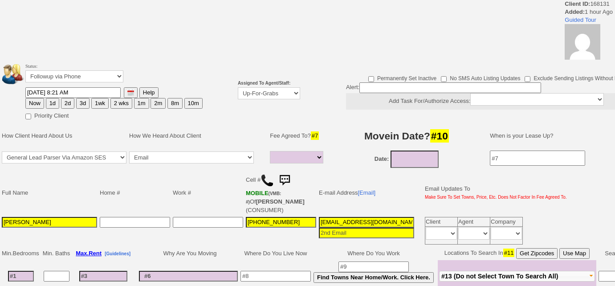
select select
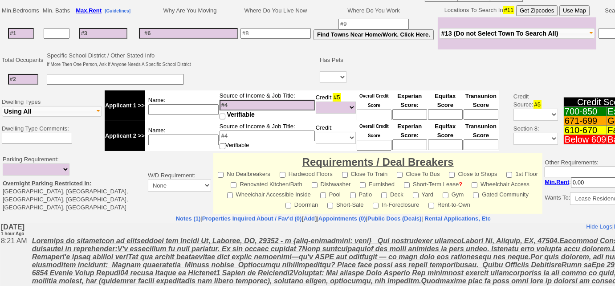
scroll to position [395, 0]
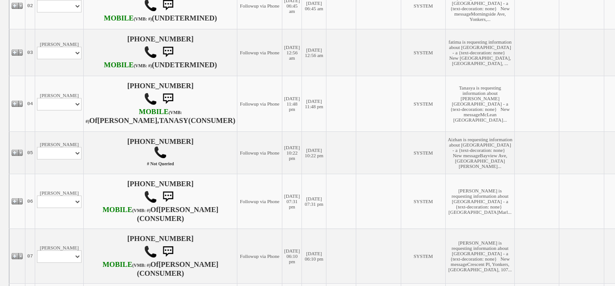
scroll to position [324, 0]
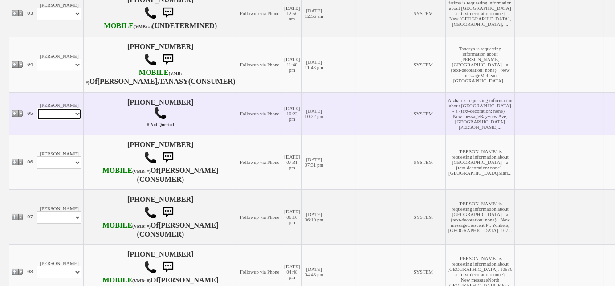
click at [79, 120] on select "Profile Edit Print Email Externally (Will Not Be Tracked In CRM) Closed Deals" at bounding box center [59, 114] width 45 height 12
select select "ChangeURL,/crm/custom/edit_client_form.php?redirect=%2Fcrm%2Fclients.php&id=168…"
click at [37, 120] on select "Profile Edit Print Email Externally (Will Not Be Tracked In CRM) Closed Deals" at bounding box center [59, 114] width 45 height 12
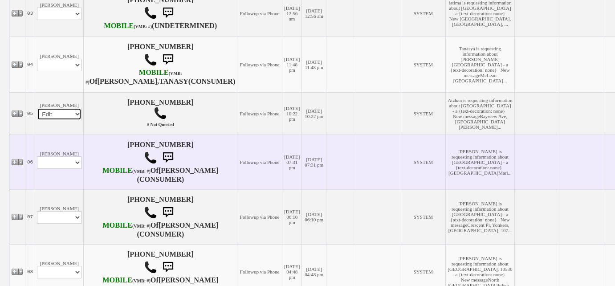
select select
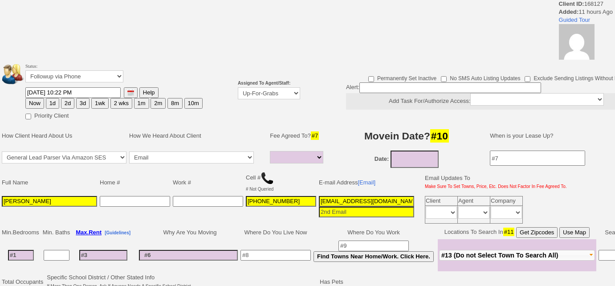
select select
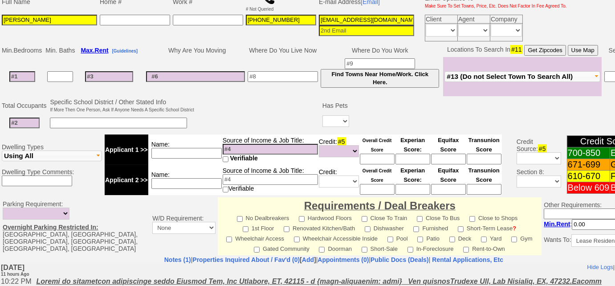
scroll to position [85, 0]
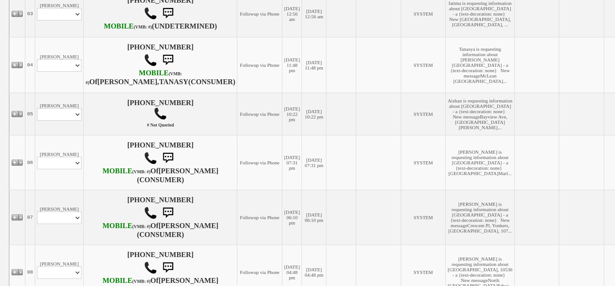
scroll to position [404, 0]
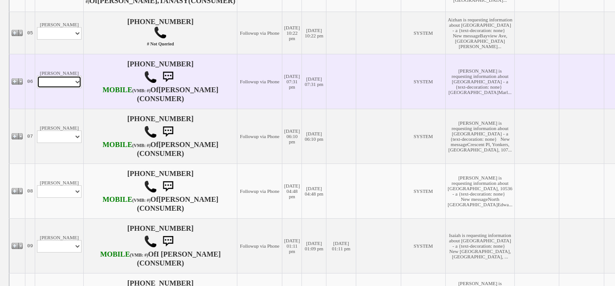
click at [74, 88] on select "Profile Edit Print Email Externally (Will Not Be Tracked In CRM) Closed Deals" at bounding box center [59, 82] width 45 height 12
select select "ChangeURL,/crm/custom/edit_client_form.php?redirect=%2Fcrm%2Fclients.php&id=168…"
click at [37, 88] on select "Profile Edit Print Email Externally (Will Not Be Tracked In CRM) Closed Deals" at bounding box center [59, 82] width 45 height 12
select select
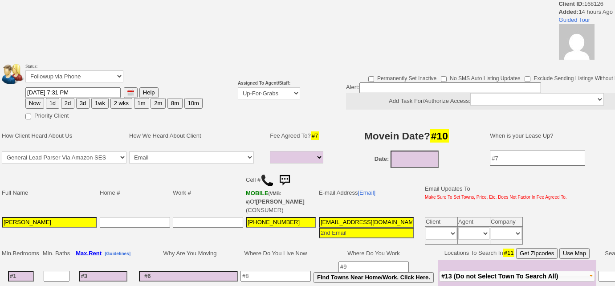
select select
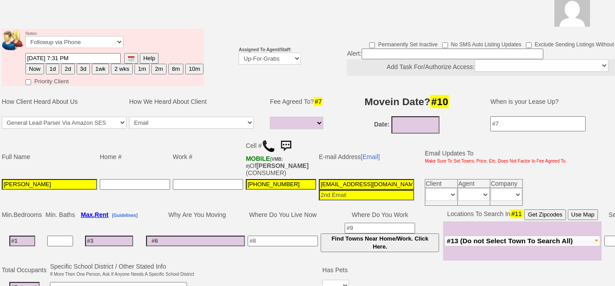
scroll to position [29, 0]
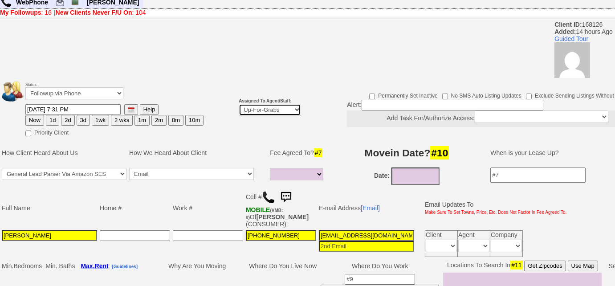
click at [289, 111] on select "Up-For-Grabs ***** STAFF ***** [PERSON_NAME] [PHONE_NUMBER] [PERSON_NAME] [PHON…" at bounding box center [270, 110] width 62 height 12
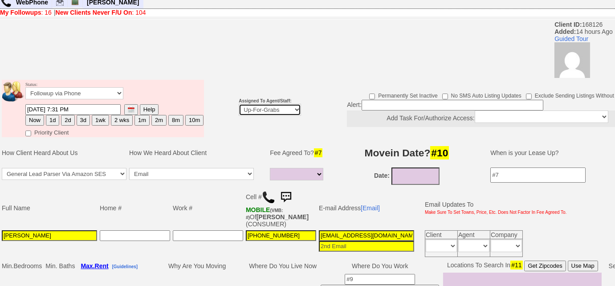
select select "227"
click at [239, 104] on select "Up-For-Grabs ***** STAFF ***** [PERSON_NAME] [PHONE_NUMBER] [PERSON_NAME] [PHON…" at bounding box center [270, 110] width 62 height 12
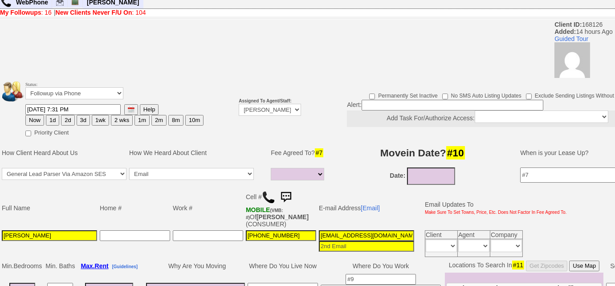
click at [41, 118] on button "Now" at bounding box center [34, 120] width 19 height 11
type input "[DATE] 10:03 AM"
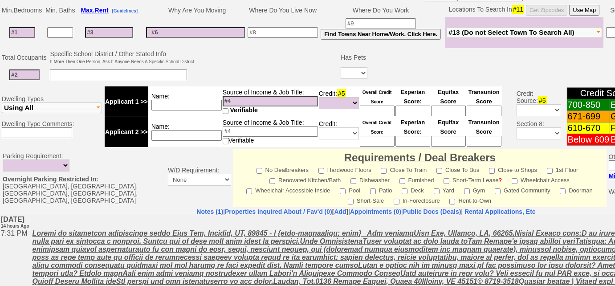
scroll to position [354, 0]
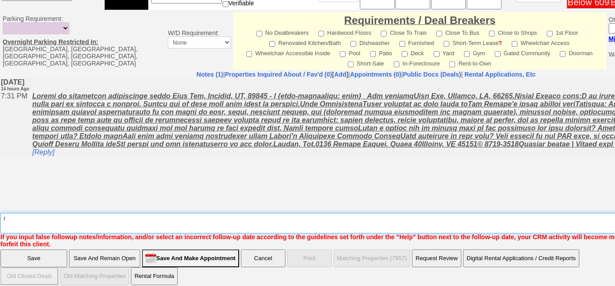
type textarea "f"
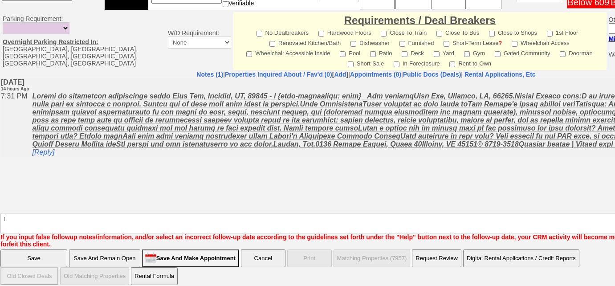
click at [95, 259] on input "Save And Remain Open" at bounding box center [104, 258] width 71 height 18
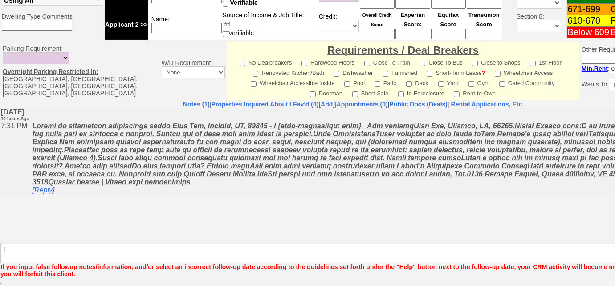
scroll to position [391, 0]
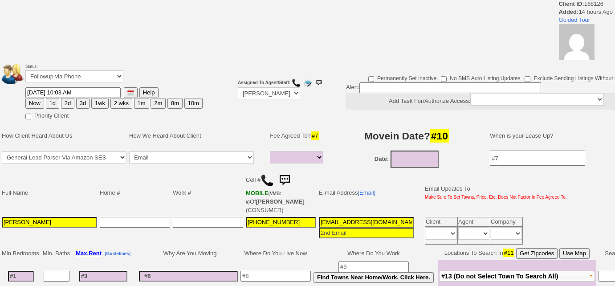
select select
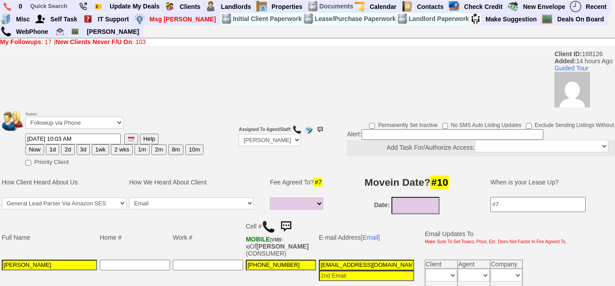
click at [146, 43] on link "New Clients Never F/U On : 103" at bounding box center [101, 41] width 90 height 7
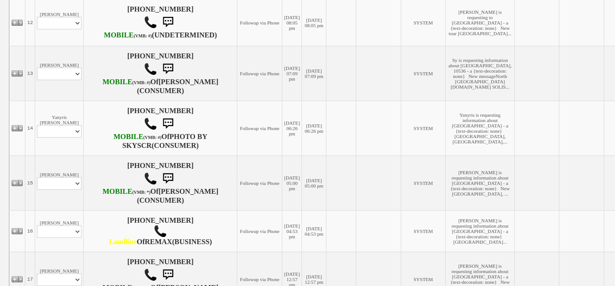
scroll to position [1052, 0]
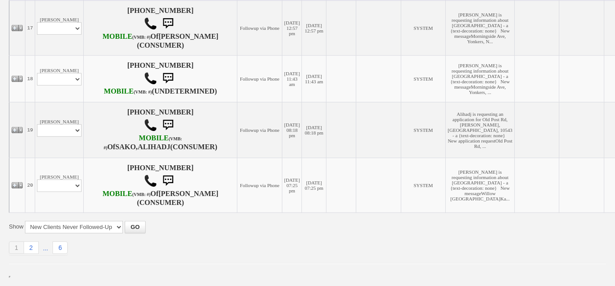
select select "ChangeURL,/crm/custom/edit_client_form.php?redirect=%2Fcrm%2Fclients.php&id=168…"
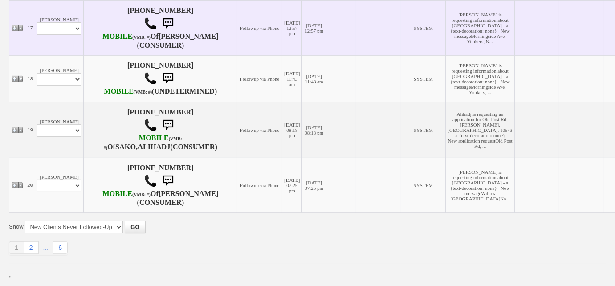
select select
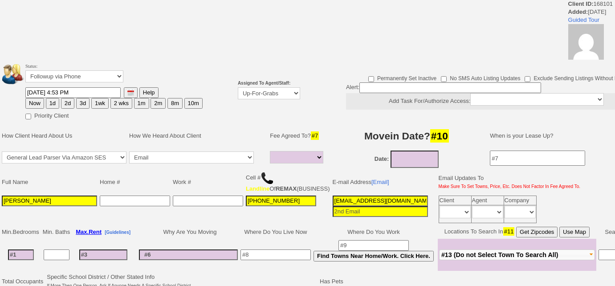
select select
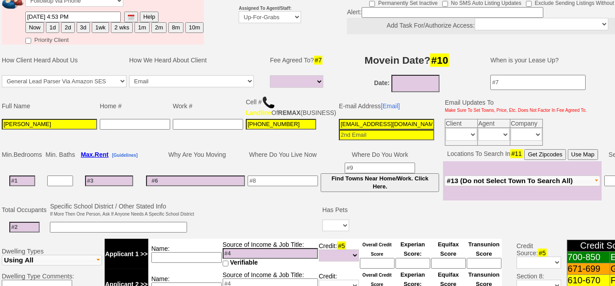
scroll to position [84, 0]
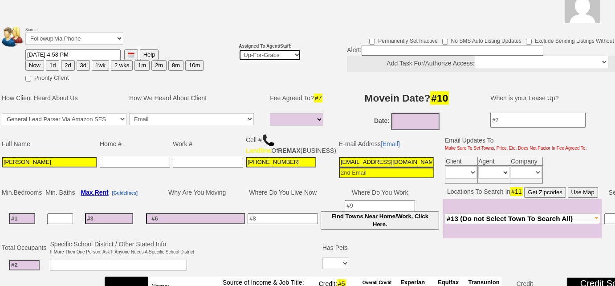
click at [277, 56] on select "Up-For-Grabs ***** STAFF ***** Bob Bruno 914-419-3579 Cristy Liberto 914-486-10…" at bounding box center [270, 55] width 62 height 12
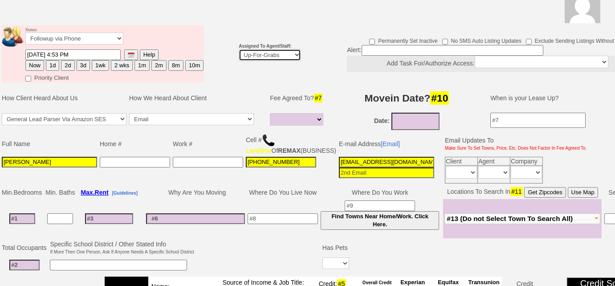
select select "227"
click at [239, 49] on select "Up-For-Grabs ***** STAFF ***** Bob Bruno 914-419-3579 Cristy Liberto 914-486-10…" at bounding box center [270, 55] width 62 height 12
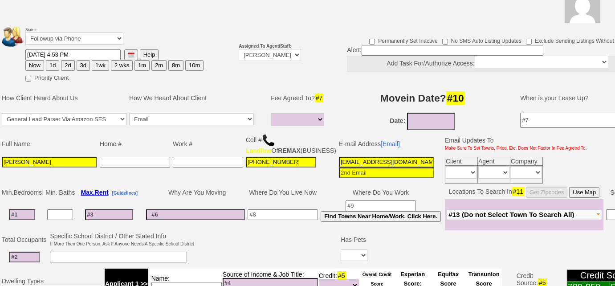
click at [30, 64] on button "Now" at bounding box center [34, 65] width 19 height 11
type input "09/26/2025 10:03 AM"
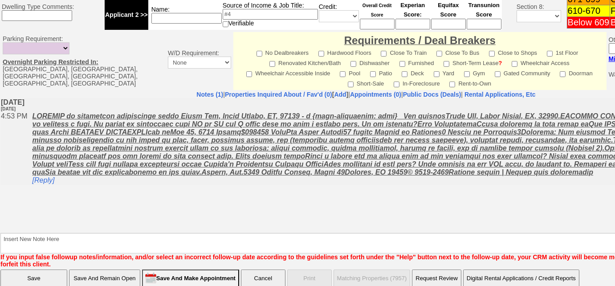
scroll to position [410, 0]
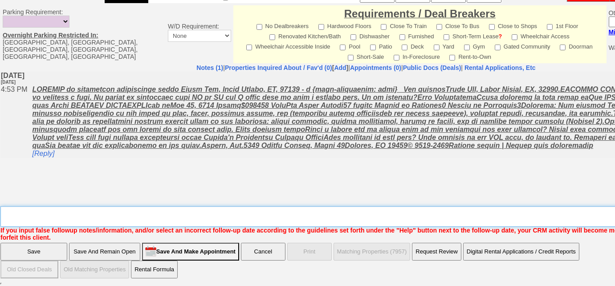
click at [90, 222] on textarea "Insert New Note Here" at bounding box center [368, 216] width 737 height 20
type textarea "f"
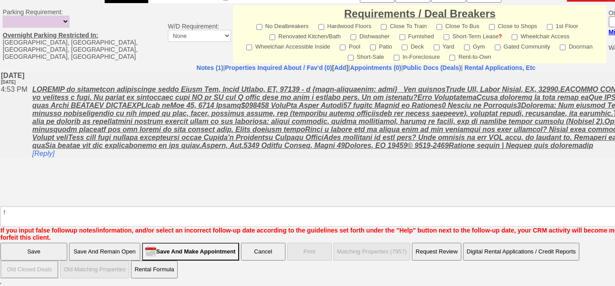
click at [44, 251] on input "Save" at bounding box center [33, 252] width 67 height 18
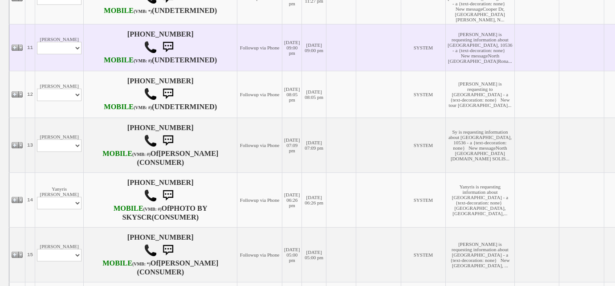
scroll to position [688, 0]
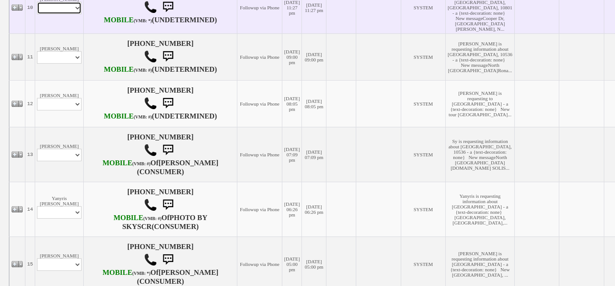
click at [73, 14] on select "Profile Edit Print Email Externally (Will Not Be Tracked In CRM) Closed Deals" at bounding box center [59, 8] width 45 height 12
select select "ChangeURL,/crm/custom/edit_client_form.php?redirect=%2Fcrm%2Fclients.php&id=168…"
click at [37, 14] on select "Profile Edit Print Email Externally (Will Not Be Tracked In CRM) Closed Deals" at bounding box center [59, 8] width 45 height 12
select select
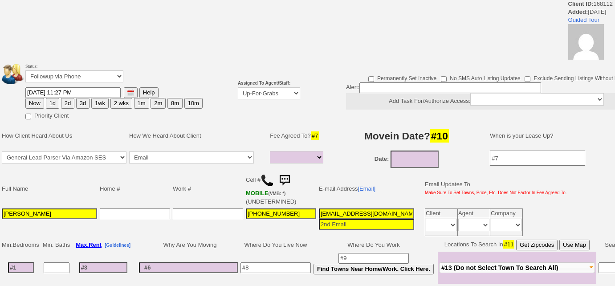
select select
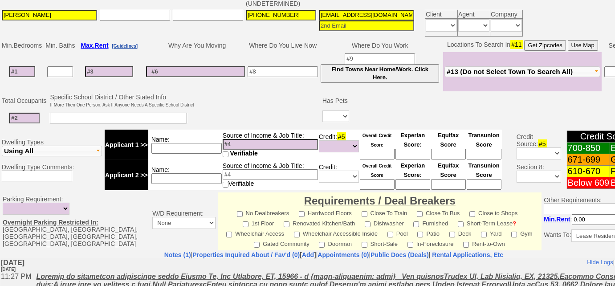
scroll to position [286, 0]
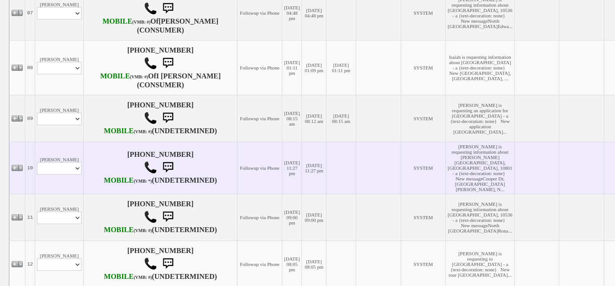
scroll to position [526, 0]
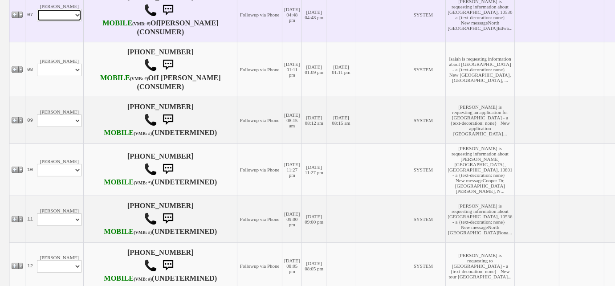
click at [68, 21] on select "Profile Edit Print Email Externally (Will Not Be Tracked In CRM) Closed Deals" at bounding box center [59, 15] width 45 height 12
select select "ChangeURL,/crm/custom/edit_client_form.php?redirect=%2Fcrm%2Fclients.php&id=168…"
click at [37, 21] on select "Profile Edit Print Email Externally (Will Not Be Tracked In CRM) Closed Deals" at bounding box center [59, 15] width 45 height 12
select select
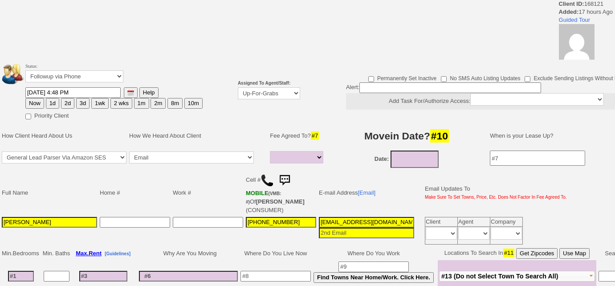
select select
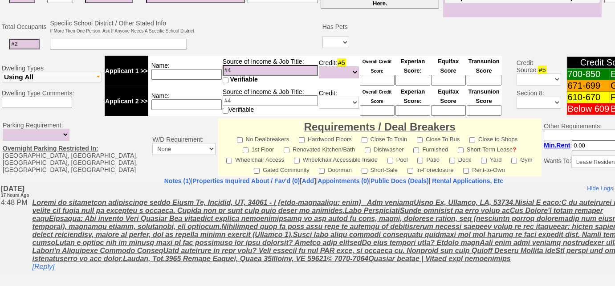
scroll to position [366, 0]
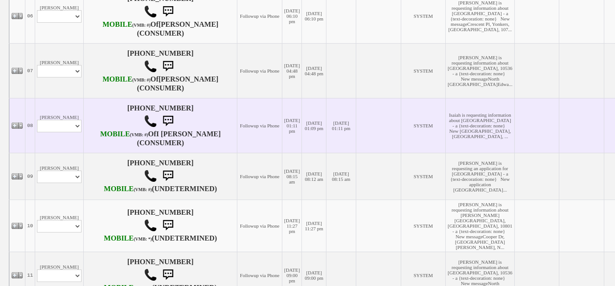
scroll to position [404, 0]
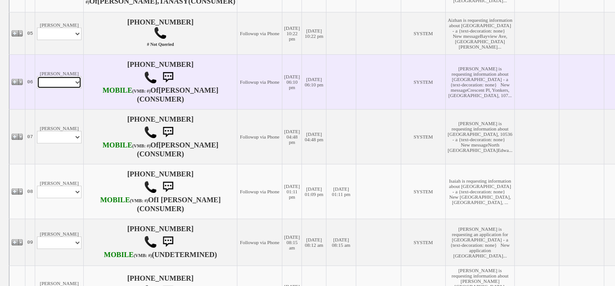
click at [71, 89] on select "Profile Edit Print Email Externally (Will Not Be Tracked In CRM) Closed Deals" at bounding box center [59, 82] width 45 height 12
select select "ChangeURL,/crm/custom/edit_client_form.php?redirect=%2Fcrm%2Fclients.php&id=168…"
click at [37, 89] on select "Profile Edit Print Email Externally (Will Not Be Tracked In CRM) Closed Deals" at bounding box center [59, 82] width 45 height 12
select select
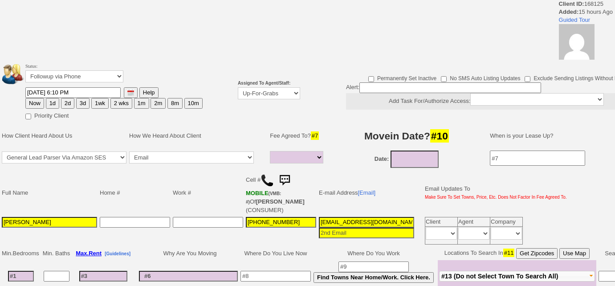
select select
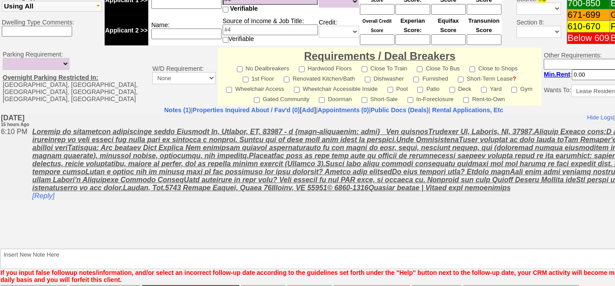
scroll to position [435, 0]
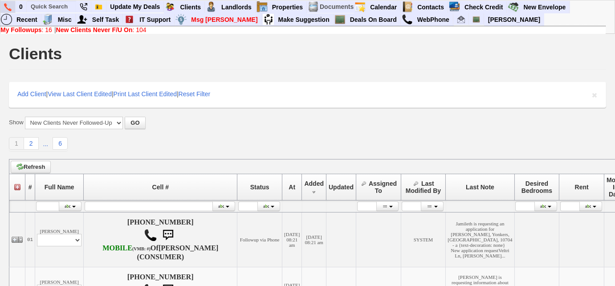
click at [11, 3] on img at bounding box center [8, 7] width 8 height 8
click at [126, 33] on b "New Clients Never F/U On" at bounding box center [94, 29] width 77 height 7
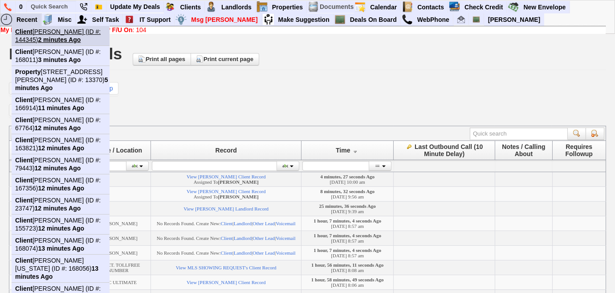
click at [33, 29] on link "Client Milagros Aponte (ID #: 144345) 2 minutes Ago" at bounding box center [64, 36] width 105 height 20
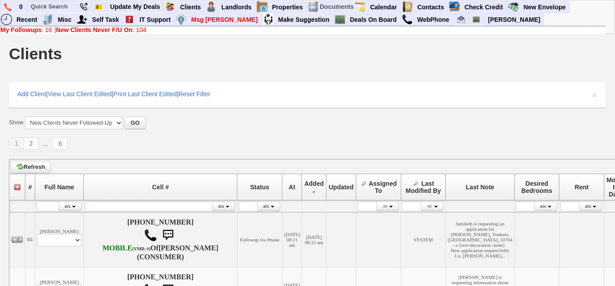
click at [28, 31] on b "My Followups" at bounding box center [20, 29] width 41 height 7
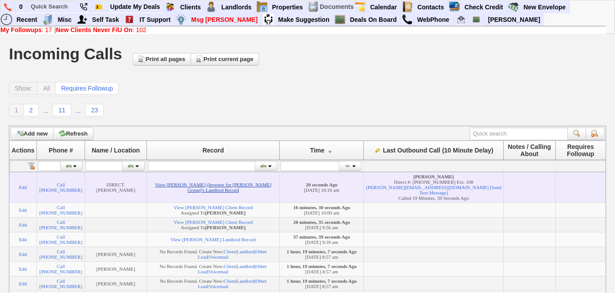
click at [192, 182] on link "View Charles (Investor for Clayton Group)'s Landlord Record" at bounding box center [213, 187] width 117 height 11
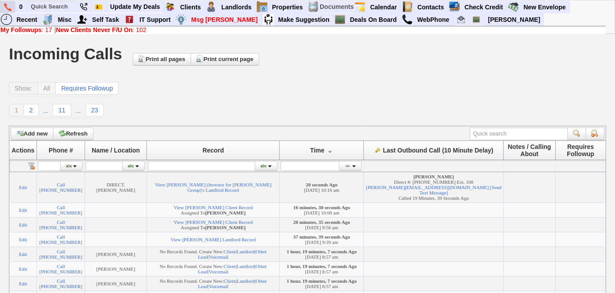
click at [9, 8] on img at bounding box center [8, 7] width 8 height 8
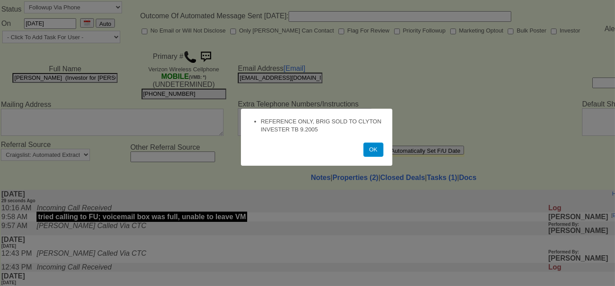
drag, startPoint x: 371, startPoint y: 153, endPoint x: 365, endPoint y: 155, distance: 7.0
click at [371, 152] on button "OK" at bounding box center [373, 149] width 20 height 14
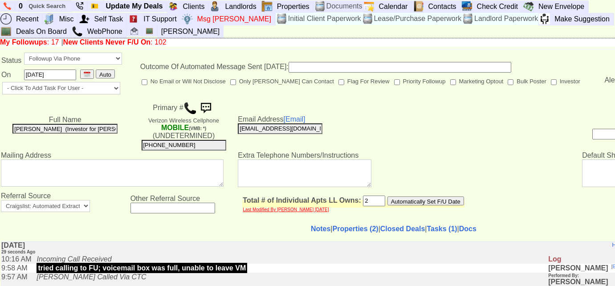
click at [185, 56] on td "Outcome Of Automated Message Sent [DATE]: No Email or Will Not Disclose Only [P…" at bounding box center [458, 75] width 657 height 47
click at [185, 109] on img at bounding box center [189, 108] width 13 height 13
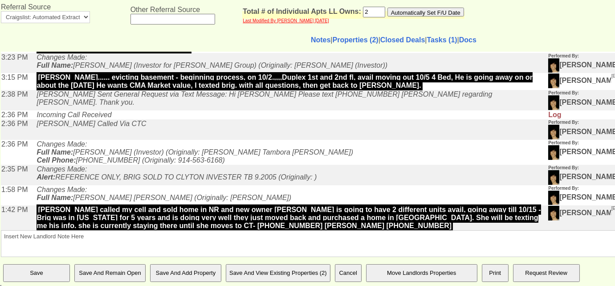
scroll to position [202, 0]
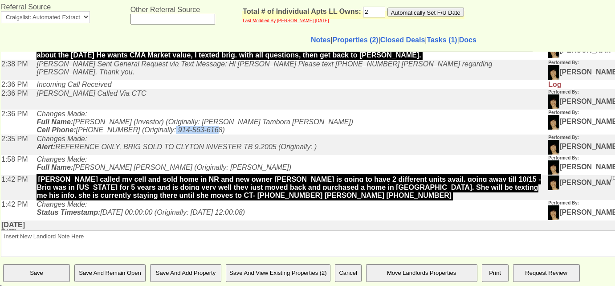
drag, startPoint x: 209, startPoint y: 136, endPoint x: 164, endPoint y: 140, distance: 45.2
click at [164, 133] on icon "Changes Made: Full Name: Clayton (Investor) (Originally: Brigette Tambora Darwi…" at bounding box center [195, 122] width 317 height 24
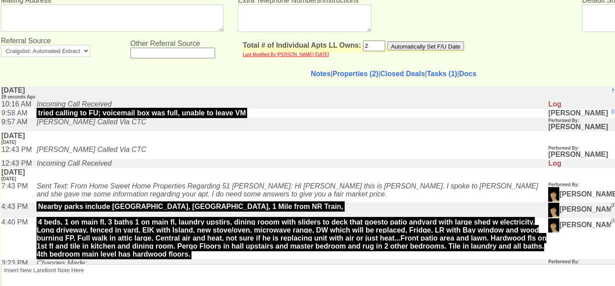
scroll to position [189, 0]
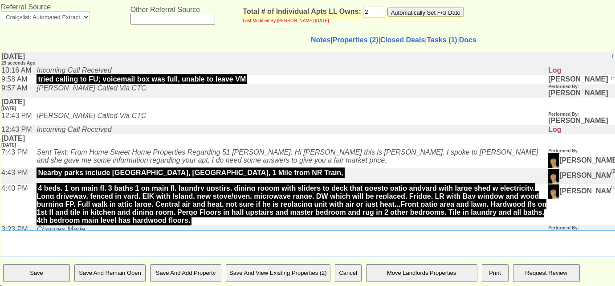
click at [280, 244] on textarea "Insert New Landlord Note Here" at bounding box center [320, 243] width 638 height 27
type textarea "Left VM for bridgette"
click at [43, 274] on input "Save" at bounding box center [36, 273] width 67 height 18
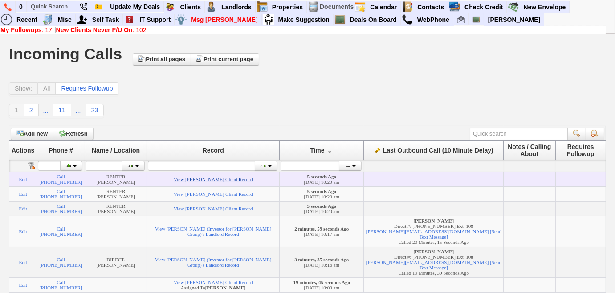
click at [252, 180] on link "View Linda Aboagyewaa's Client Record" at bounding box center [213, 178] width 79 height 5
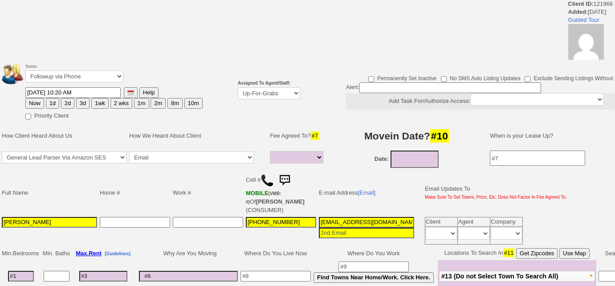
select select
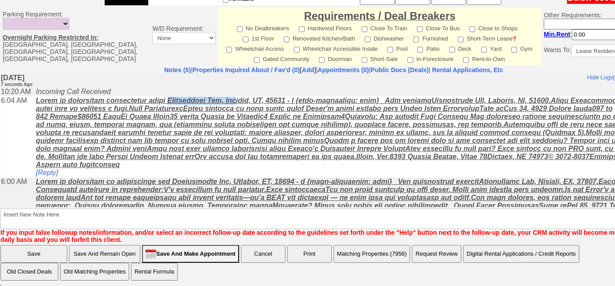
drag, startPoint x: 170, startPoint y: 101, endPoint x: 243, endPoint y: 103, distance: 73.0
click at [243, 103] on u at bounding box center [341, 132] width 610 height 72
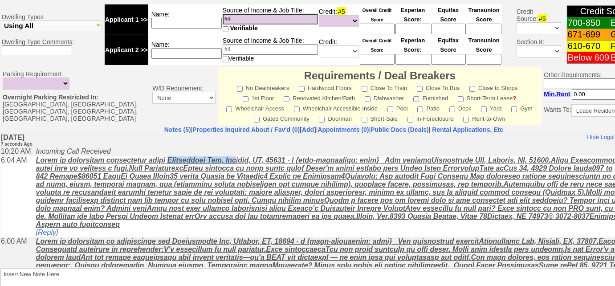
scroll to position [273, 0]
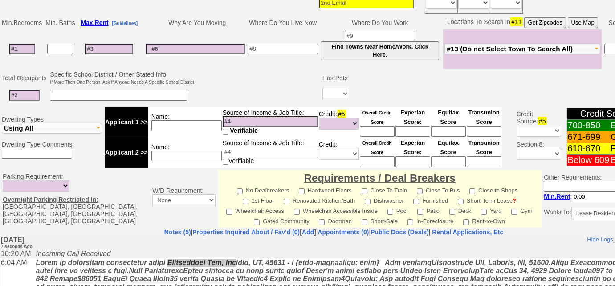
click at [235, 76] on td at bounding box center [258, 86] width 126 height 35
click at [26, 44] on input at bounding box center [22, 49] width 26 height 11
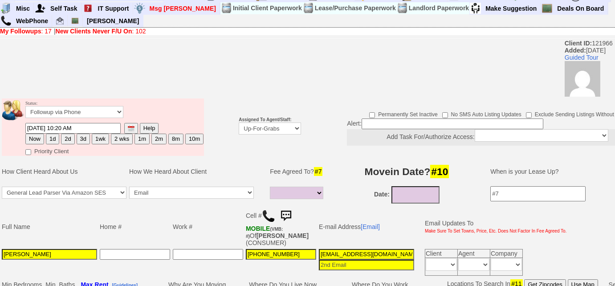
scroll to position [0, 0]
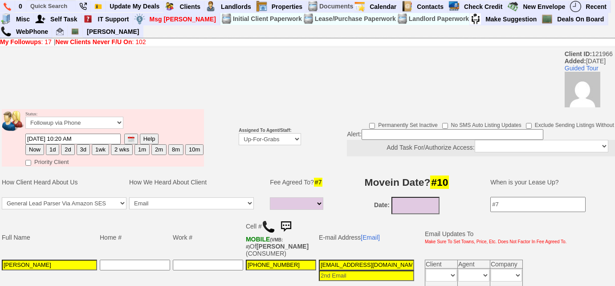
click at [34, 43] on b "My Followups" at bounding box center [20, 41] width 41 height 7
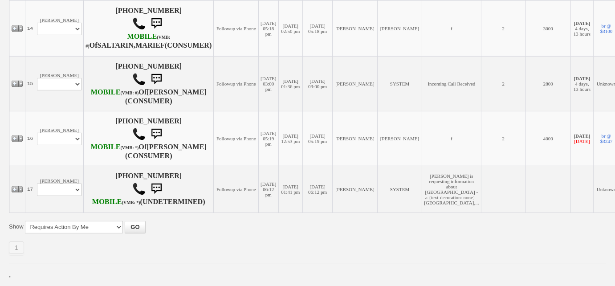
scroll to position [1052, 0]
